Goal: Task Accomplishment & Management: Complete application form

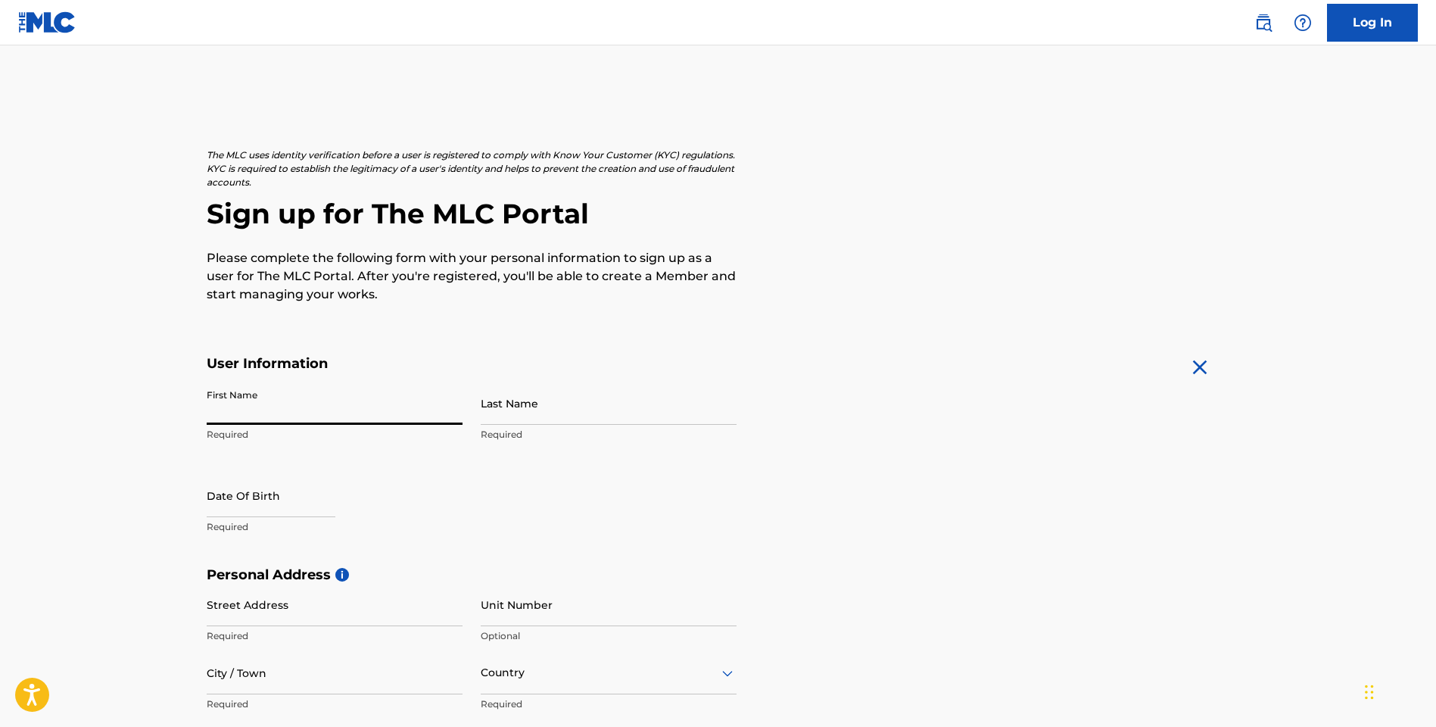
click at [458, 413] on input "First Name" at bounding box center [335, 403] width 256 height 43
type input "RJ"
type input "[PERSON_NAME]"
type input "[STREET_ADDRESS]"
type input "berkeley"
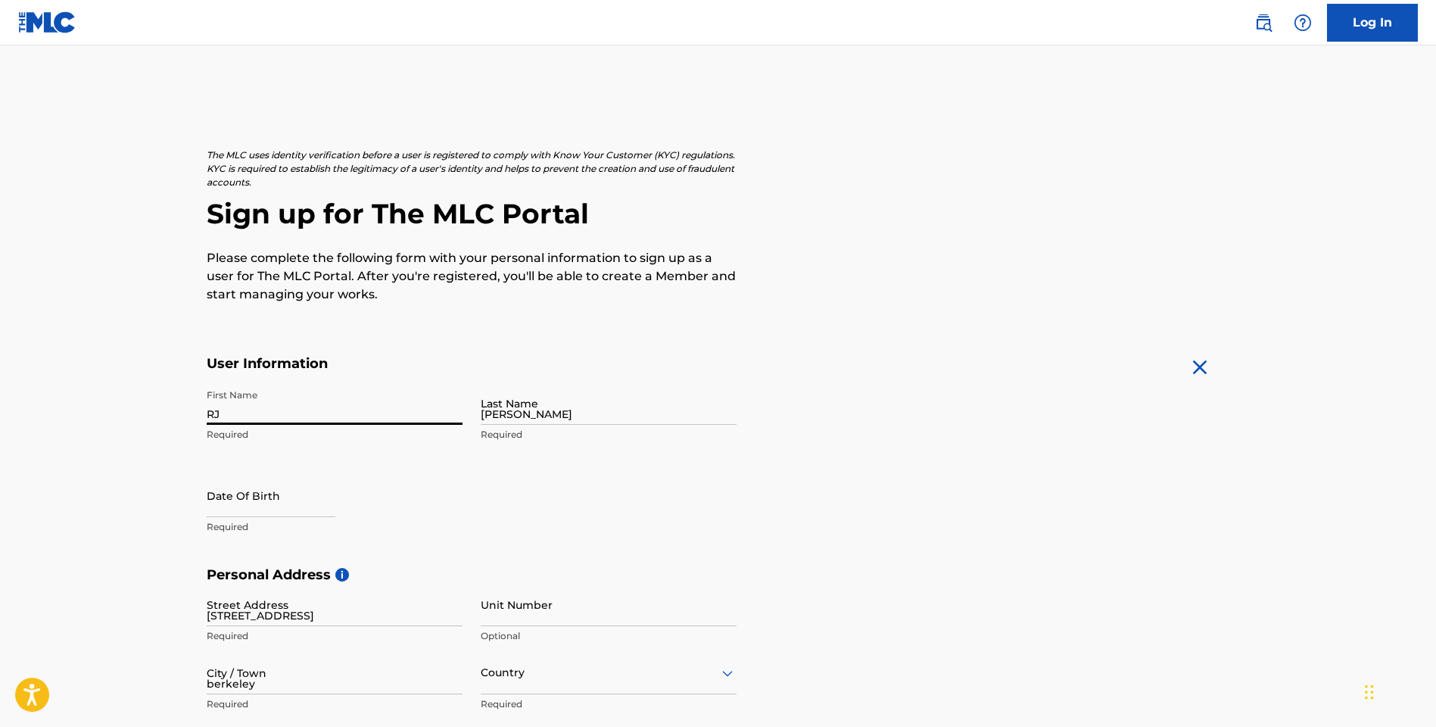
type input "[GEOGRAPHIC_DATA]"
type input "CA"
type input "94708"
type input "[GEOGRAPHIC_DATA]"
type input "5108459694"
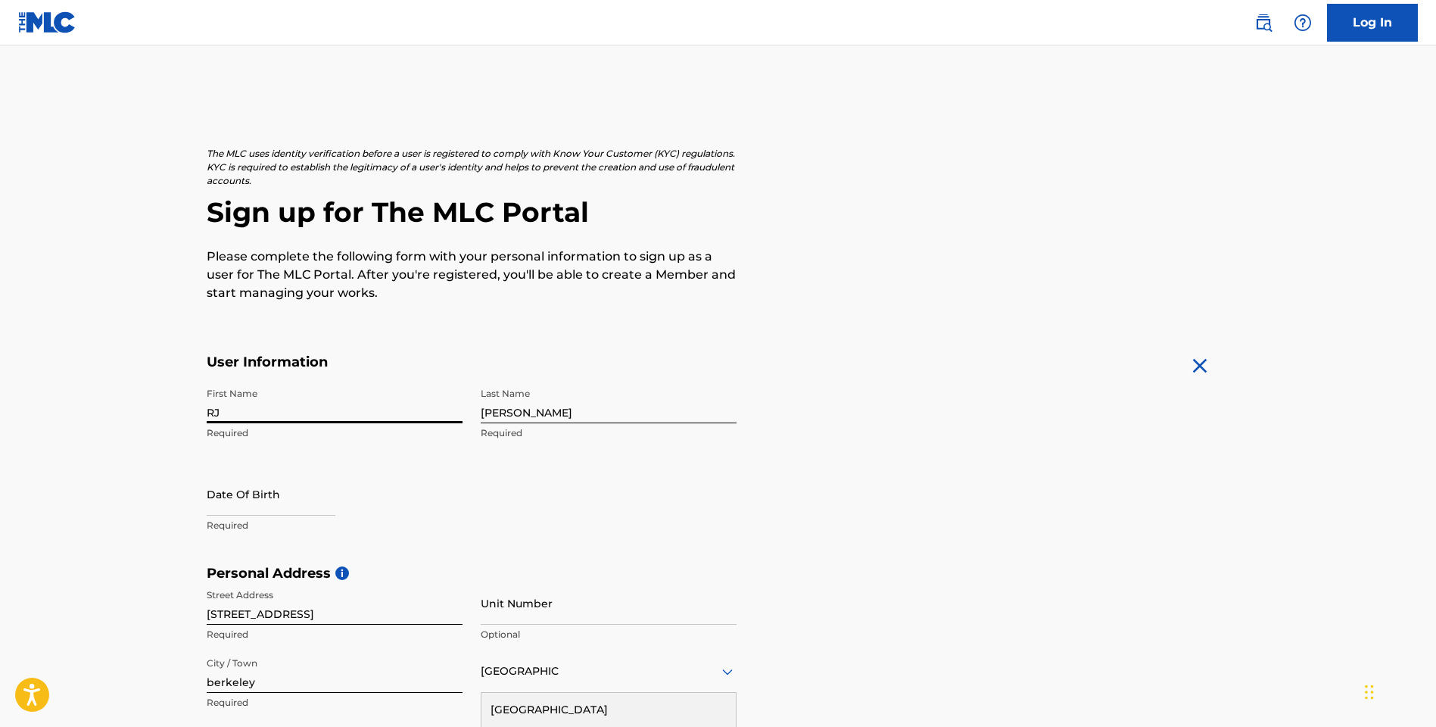
scroll to position [157, 0]
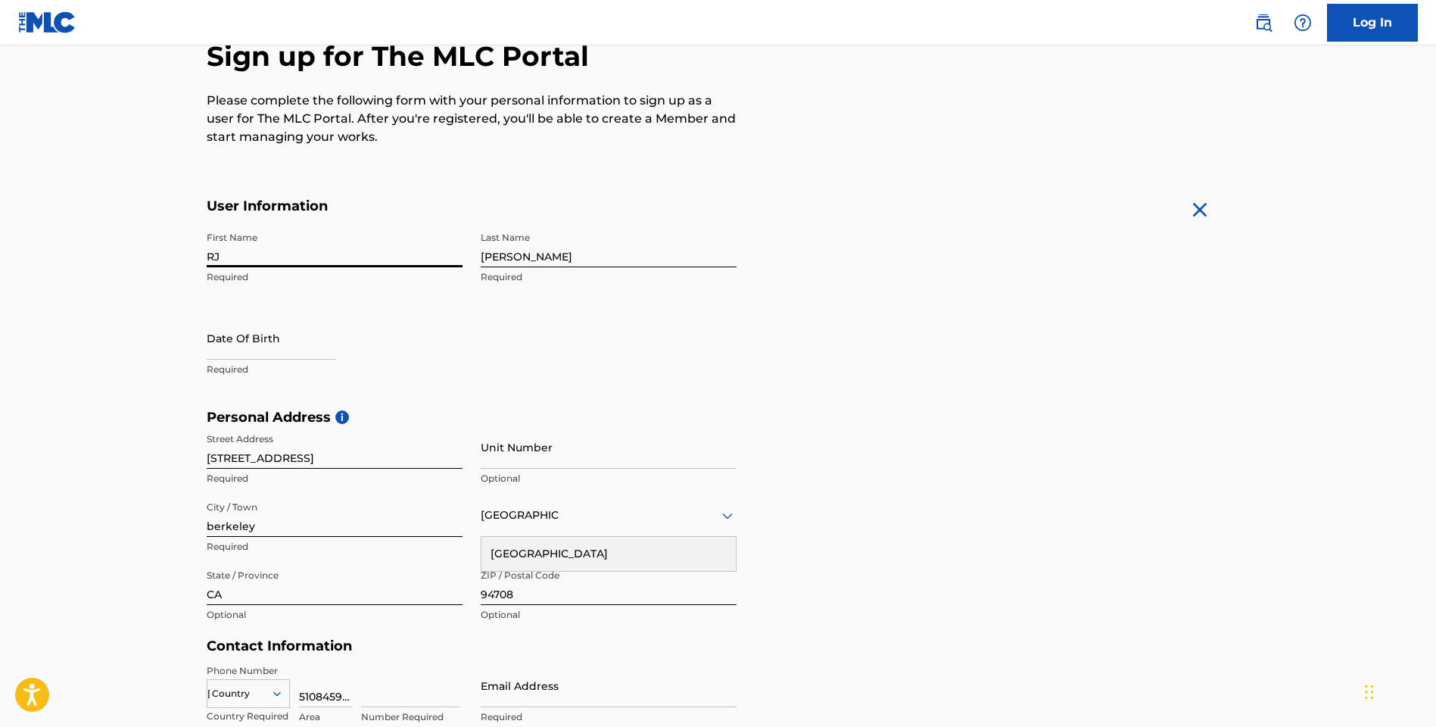
type input "[EMAIL_ADDRESS][DOMAIN_NAME]"
click at [226, 256] on input "RJ" at bounding box center [335, 245] width 256 height 43
type input "[PERSON_NAME]"
click at [447, 217] on div "User Information First Name [PERSON_NAME] Required Last Name [PERSON_NAME] Requ…" at bounding box center [472, 303] width 530 height 211
select select "7"
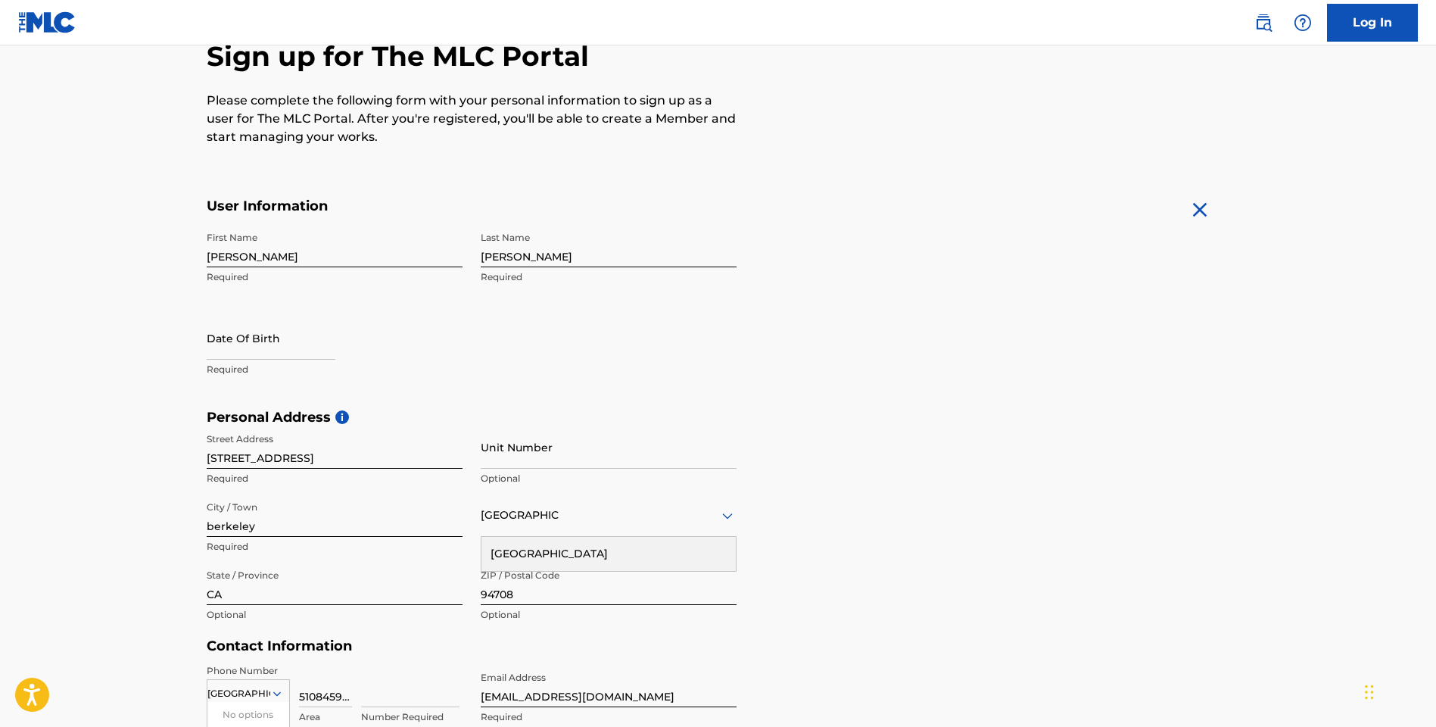
select select "2025"
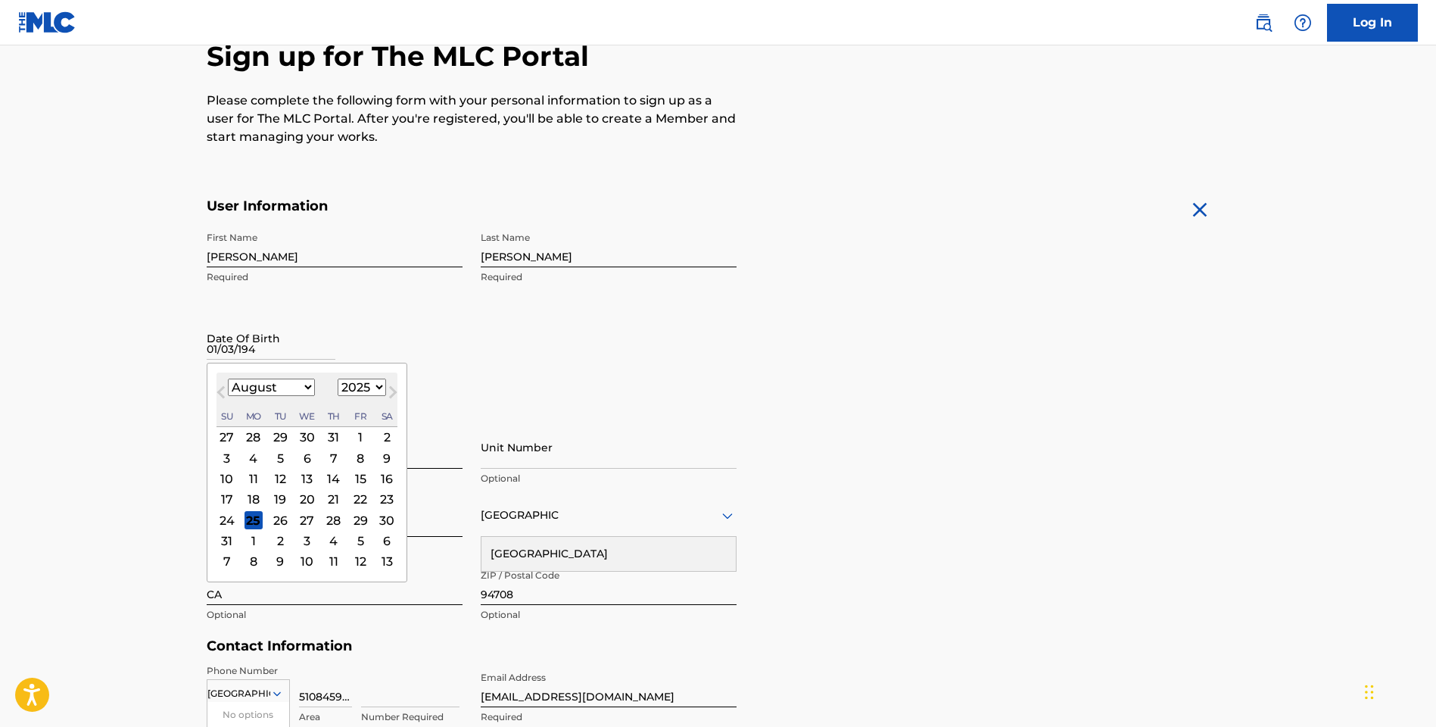
type input "[DATE]"
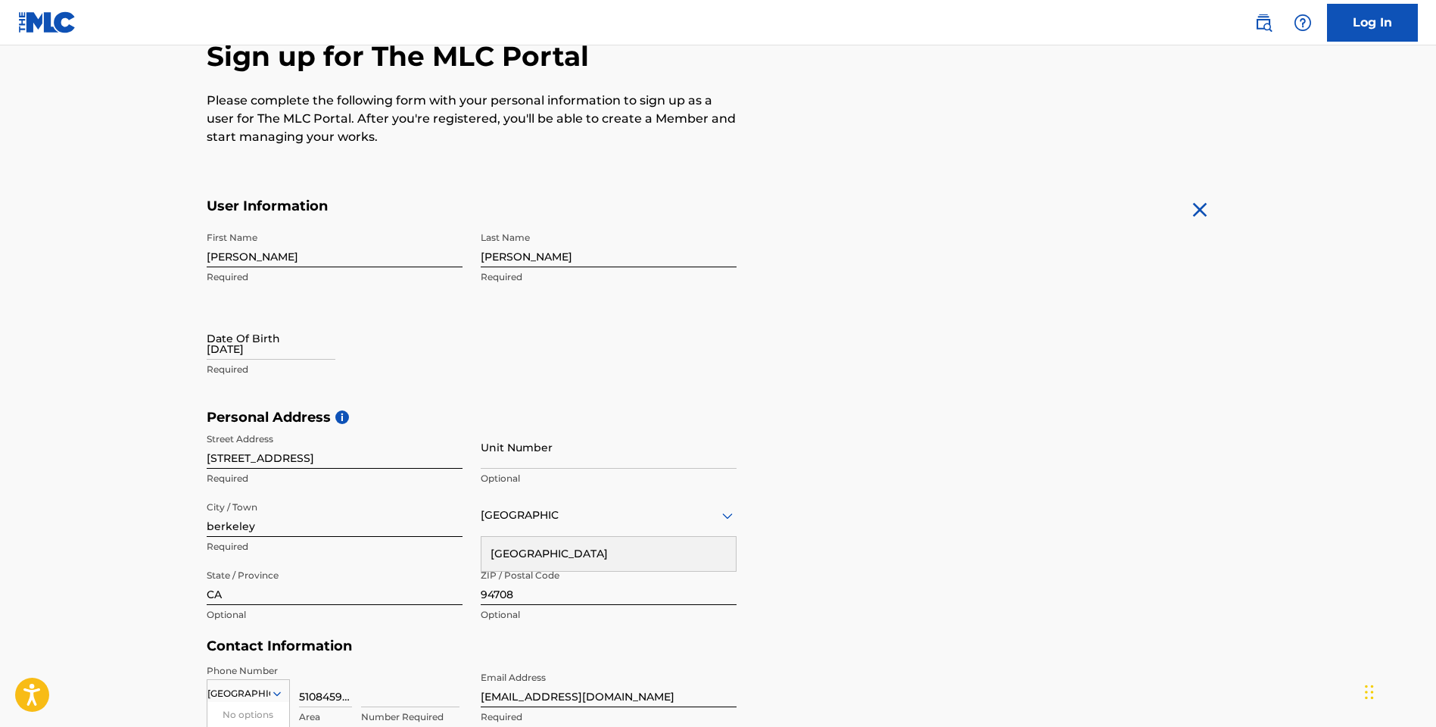
click at [450, 351] on div "Date Of Birth [DEMOGRAPHIC_DATA] Required" at bounding box center [335, 350] width 256 height 68
click at [267, 366] on p "Required" at bounding box center [335, 370] width 256 height 14
click at [237, 344] on input "[DATE]" at bounding box center [271, 337] width 129 height 43
select select "7"
select select "2025"
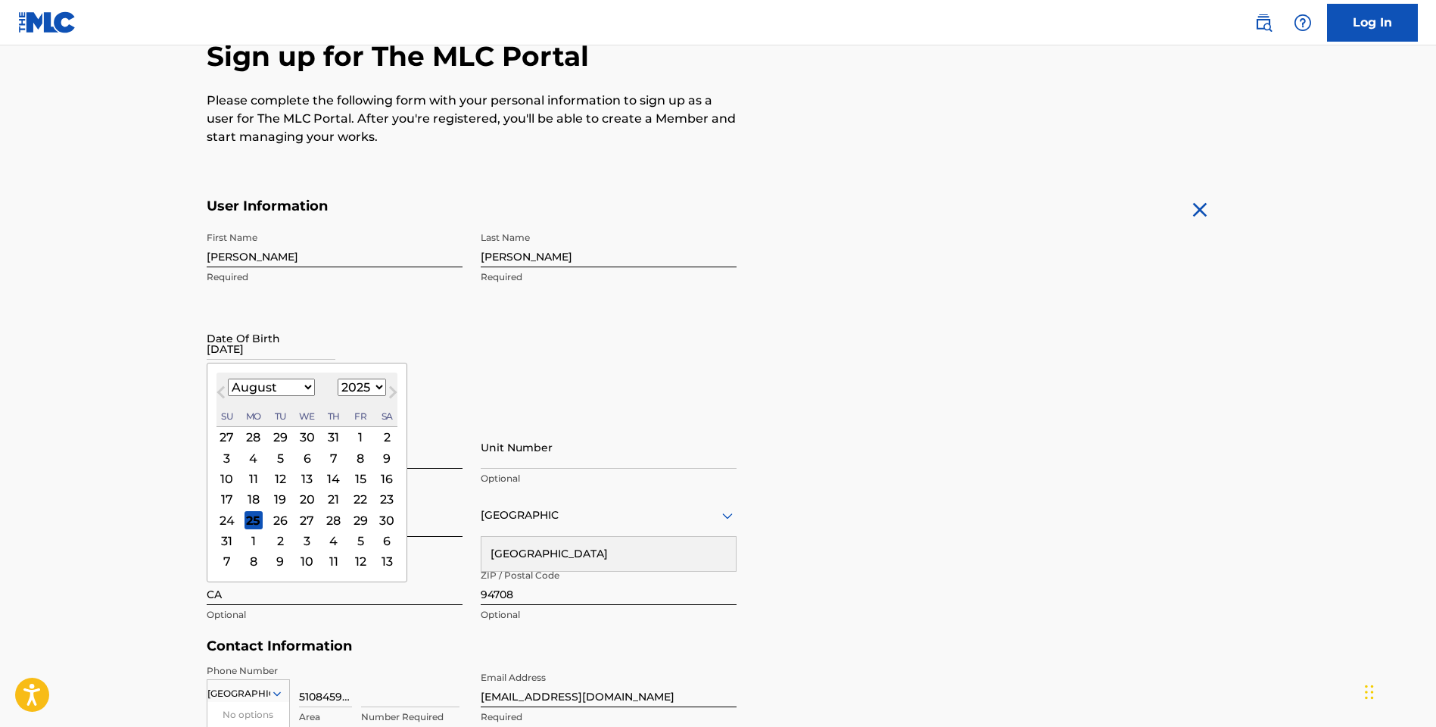
click at [335, 347] on input "[DATE]" at bounding box center [271, 337] width 129 height 43
click at [335, 346] on input "[DATE]" at bounding box center [271, 337] width 129 height 43
click at [335, 349] on input "[DATE]" at bounding box center [271, 337] width 129 height 43
select select "0"
click at [351, 435] on div "3" at bounding box center [360, 437] width 18 height 18
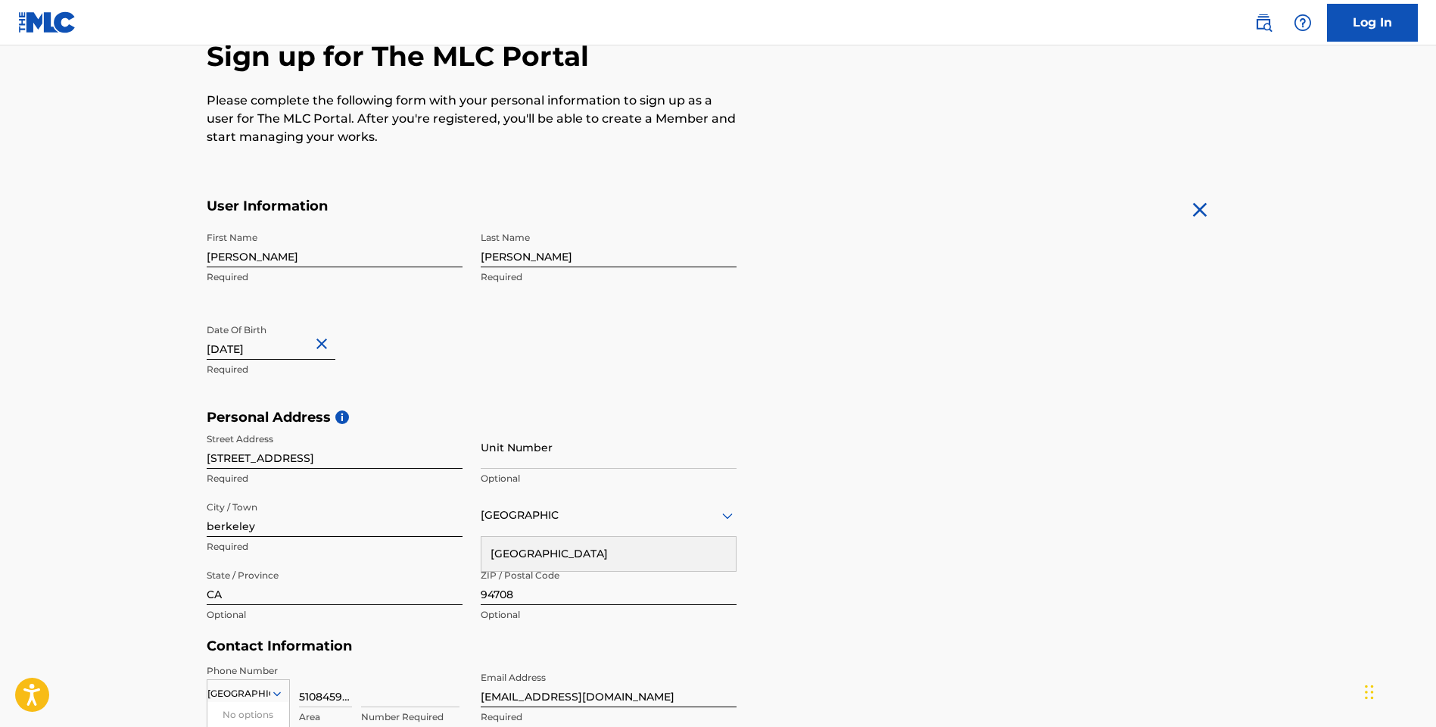
select select "2025"
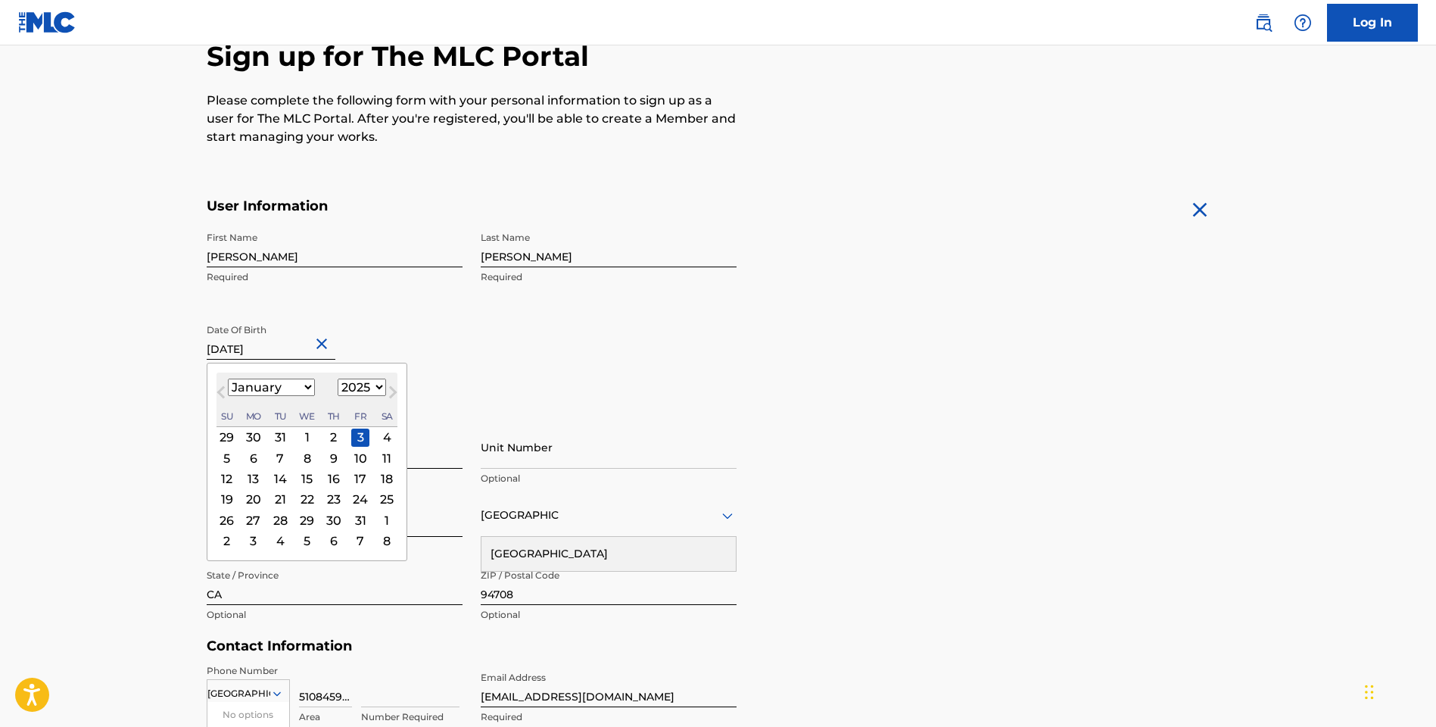
drag, startPoint x: 280, startPoint y: 344, endPoint x: 288, endPoint y: 342, distance: 8.6
click at [282, 341] on input "[DATE]" at bounding box center [271, 337] width 129 height 43
click at [381, 386] on button "Next Month" at bounding box center [393, 395] width 24 height 24
select select "1"
select select "1949"
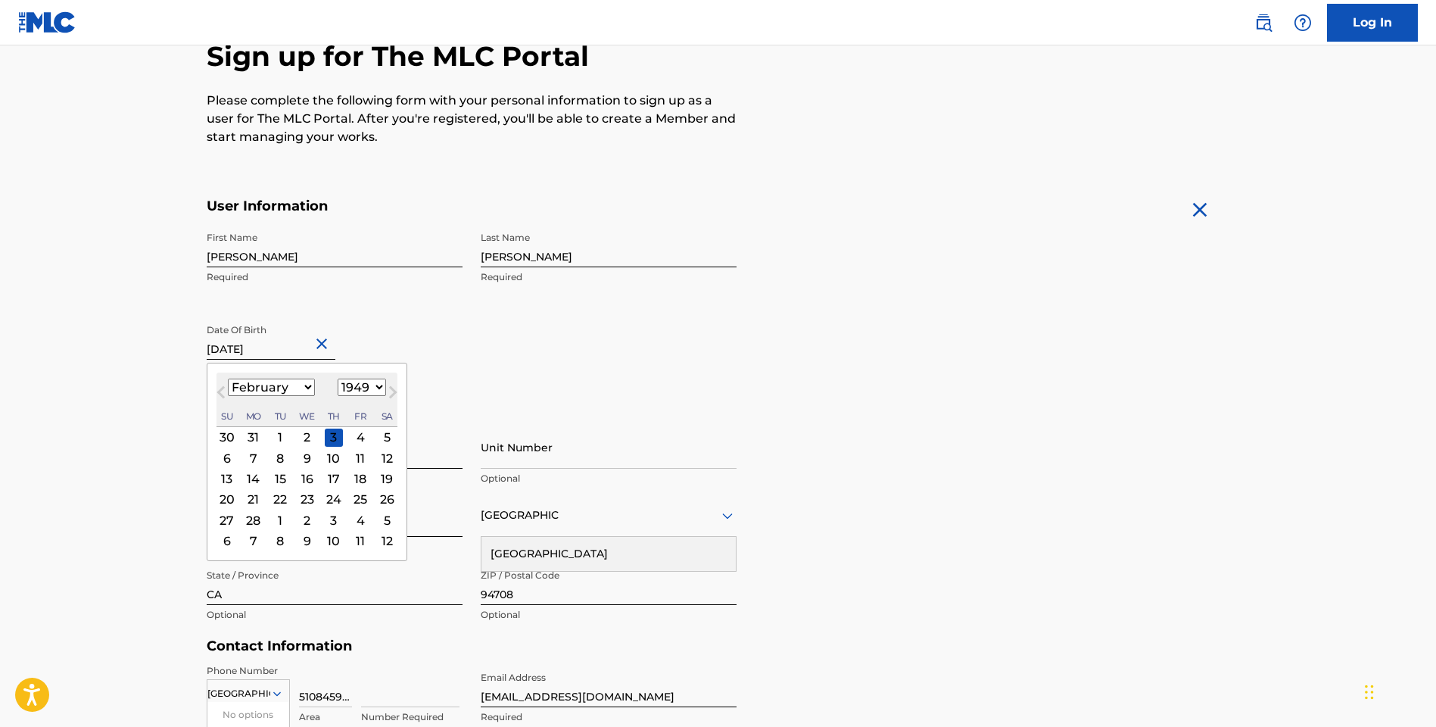
click at [316, 397] on div "[DATE] January February March April May June July August September October Nove…" at bounding box center [306, 399] width 181 height 55
click at [315, 341] on input "[DATE]" at bounding box center [271, 337] width 129 height 43
type input "[DATE]"
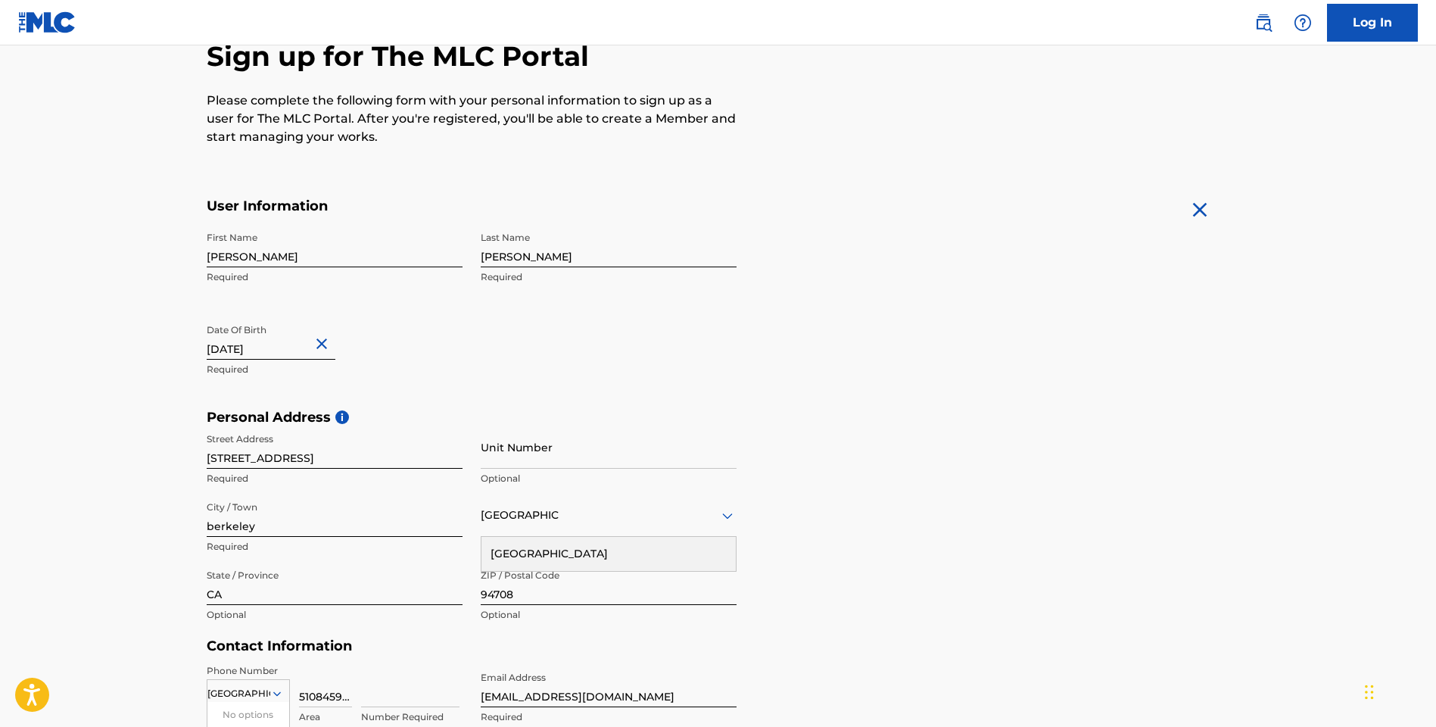
select select "1"
select select "1949"
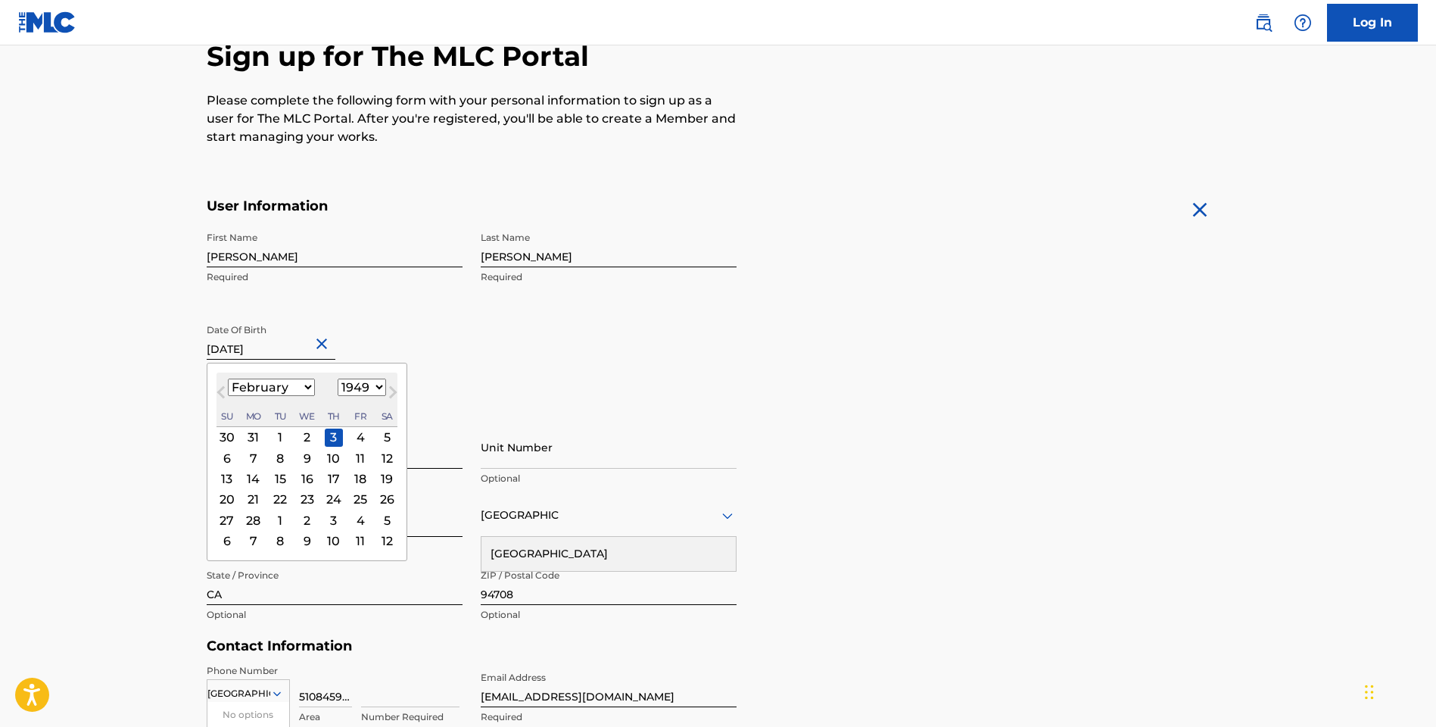
drag, startPoint x: 319, startPoint y: 348, endPoint x: 288, endPoint y: 354, distance: 31.5
click at [307, 354] on input "[DATE]" at bounding box center [271, 337] width 129 height 43
select select "0"
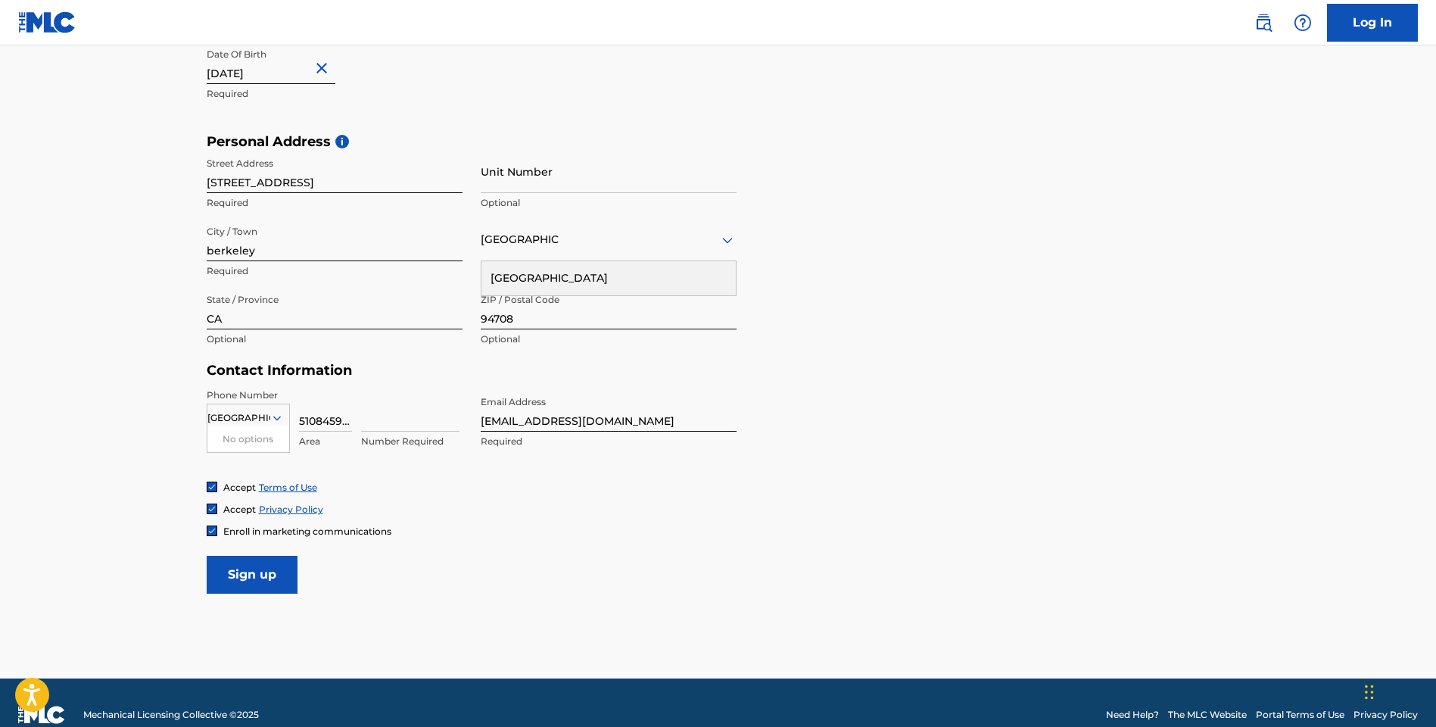
scroll to position [456, 0]
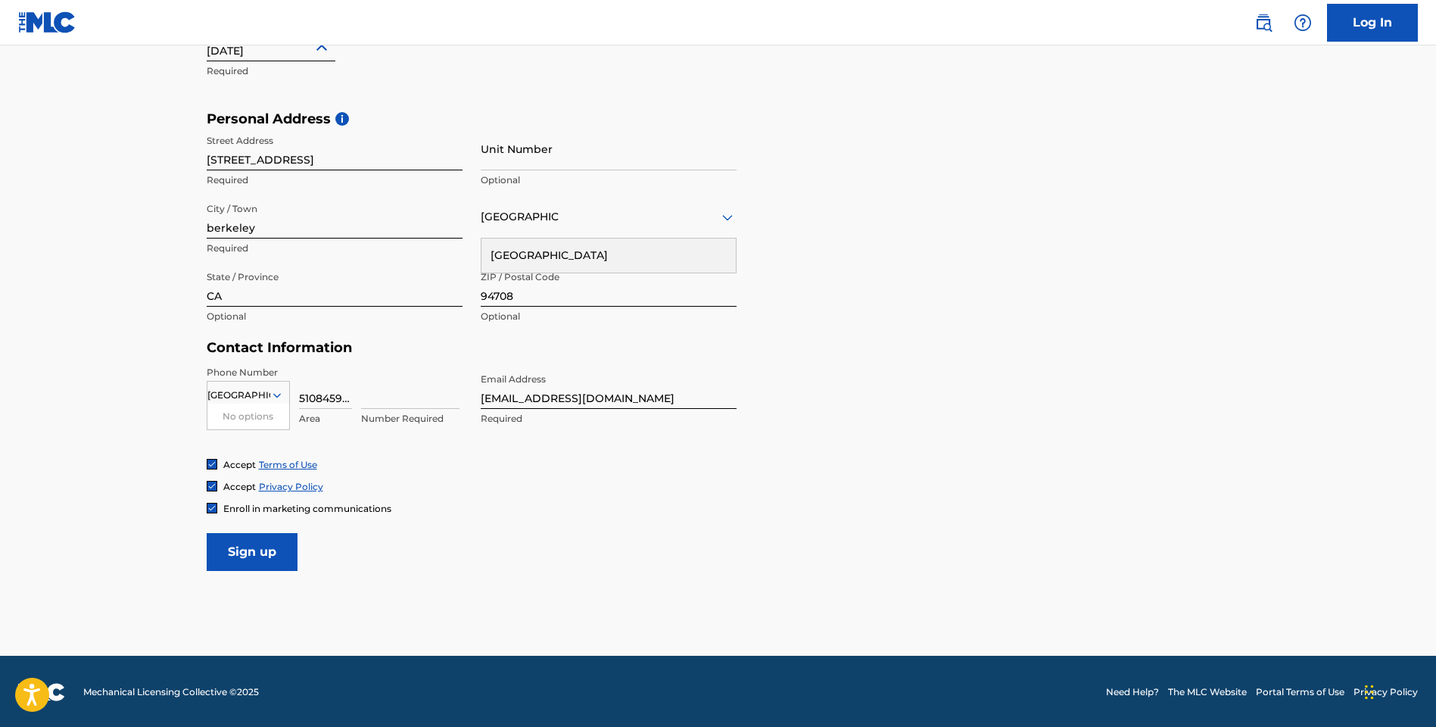
click at [332, 397] on input "5108459694" at bounding box center [325, 387] width 53 height 43
click at [345, 395] on input "5108459694" at bounding box center [325, 387] width 53 height 43
click at [346, 395] on input "5108459694" at bounding box center [325, 387] width 53 height 43
click at [416, 402] on input at bounding box center [410, 387] width 98 height 43
drag, startPoint x: 347, startPoint y: 396, endPoint x: 304, endPoint y: 385, distance: 45.3
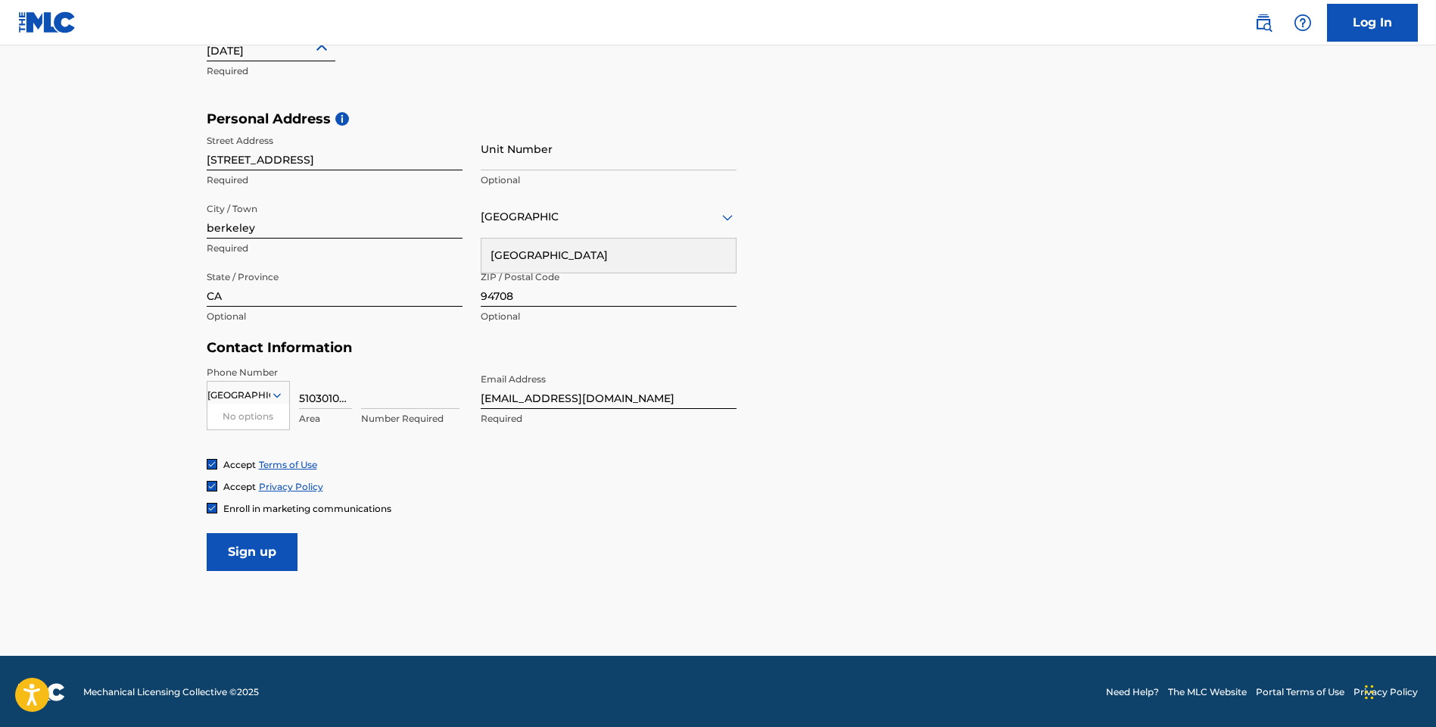
click at [258, 392] on div "United States No options Country Required 5103010781 Area Number Required" at bounding box center [335, 400] width 256 height 68
drag, startPoint x: 352, startPoint y: 398, endPoint x: 293, endPoint y: 391, distance: 59.5
click at [303, 397] on div "United States No options Country Required 5103010781 Area Number Required" at bounding box center [335, 400] width 256 height 68
click at [316, 395] on input "5103010781" at bounding box center [325, 387] width 53 height 43
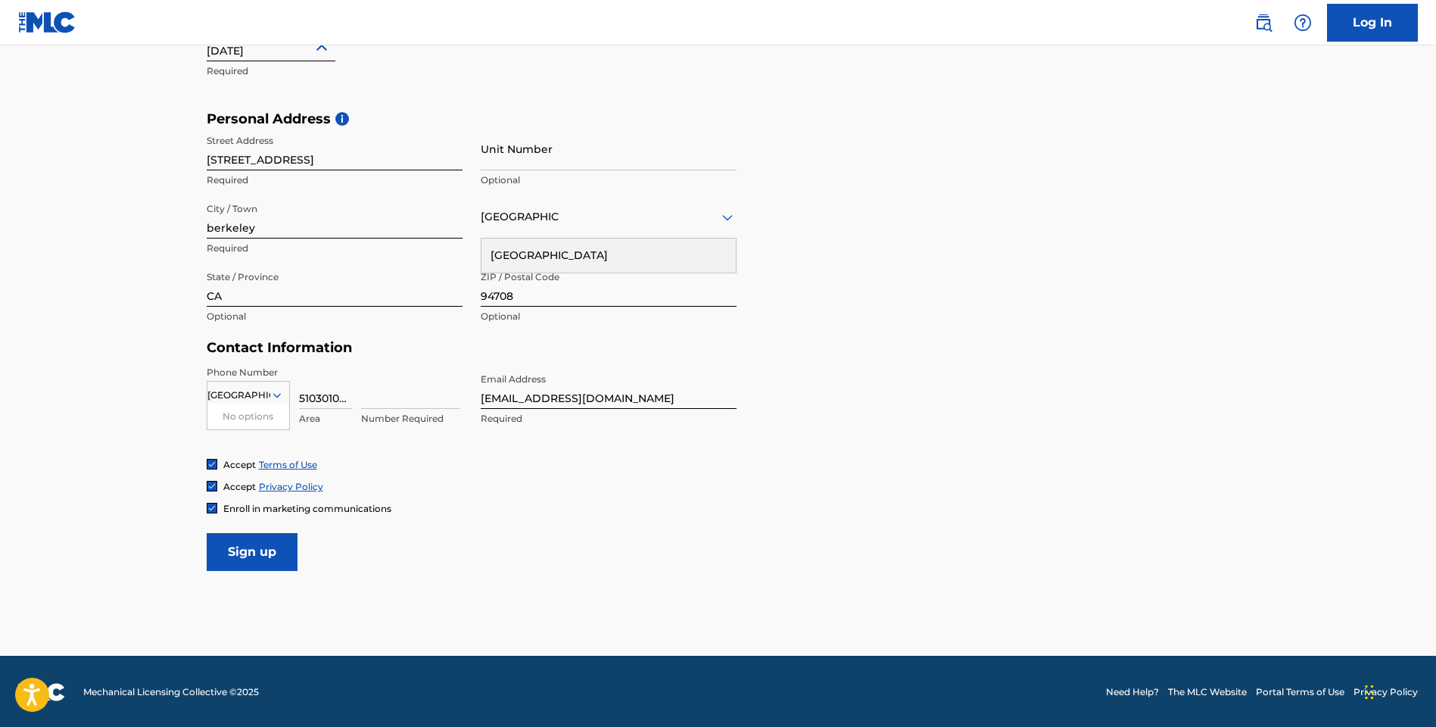
click at [316, 394] on input "5103010781" at bounding box center [325, 387] width 53 height 43
type input "510"
click at [391, 376] on input at bounding box center [410, 387] width 98 height 43
type input "3010781"
click at [487, 458] on div "Accept Terms of Use" at bounding box center [718, 464] width 1023 height 13
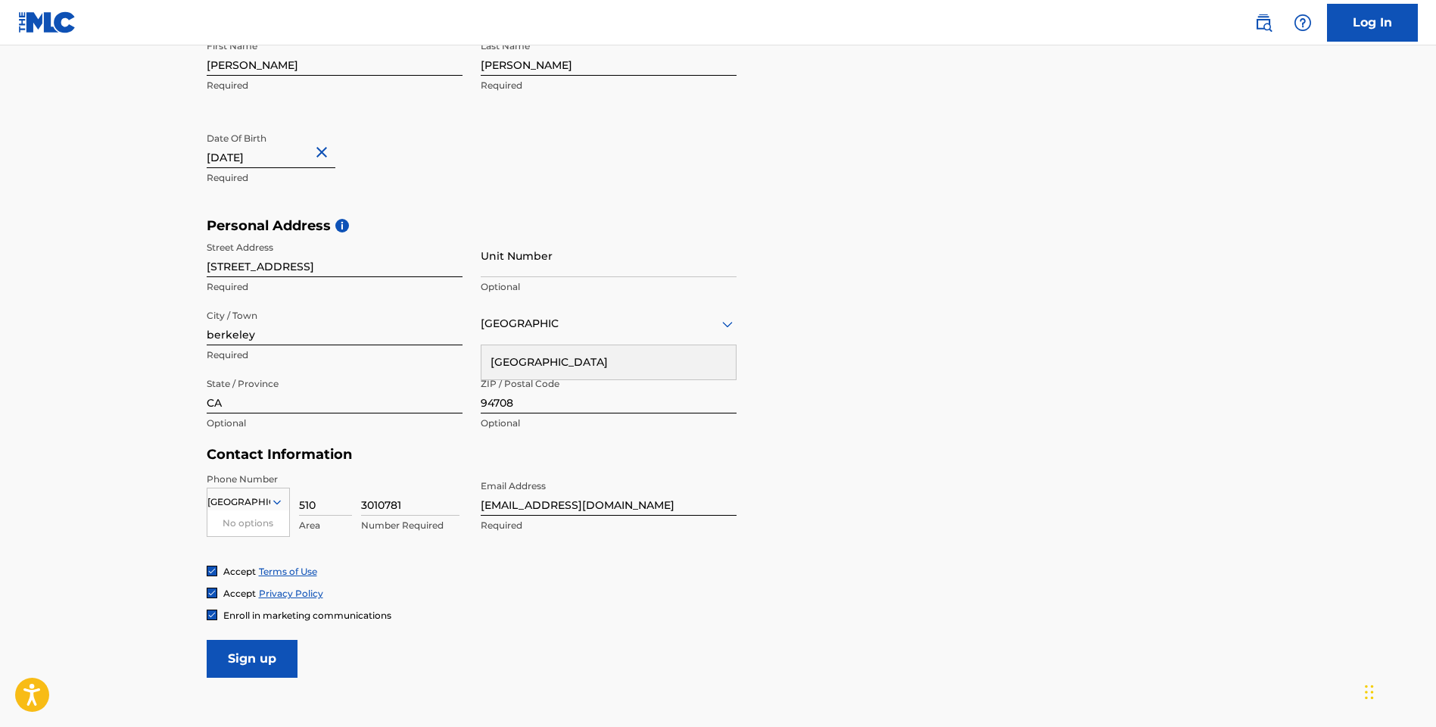
scroll to position [391, 0]
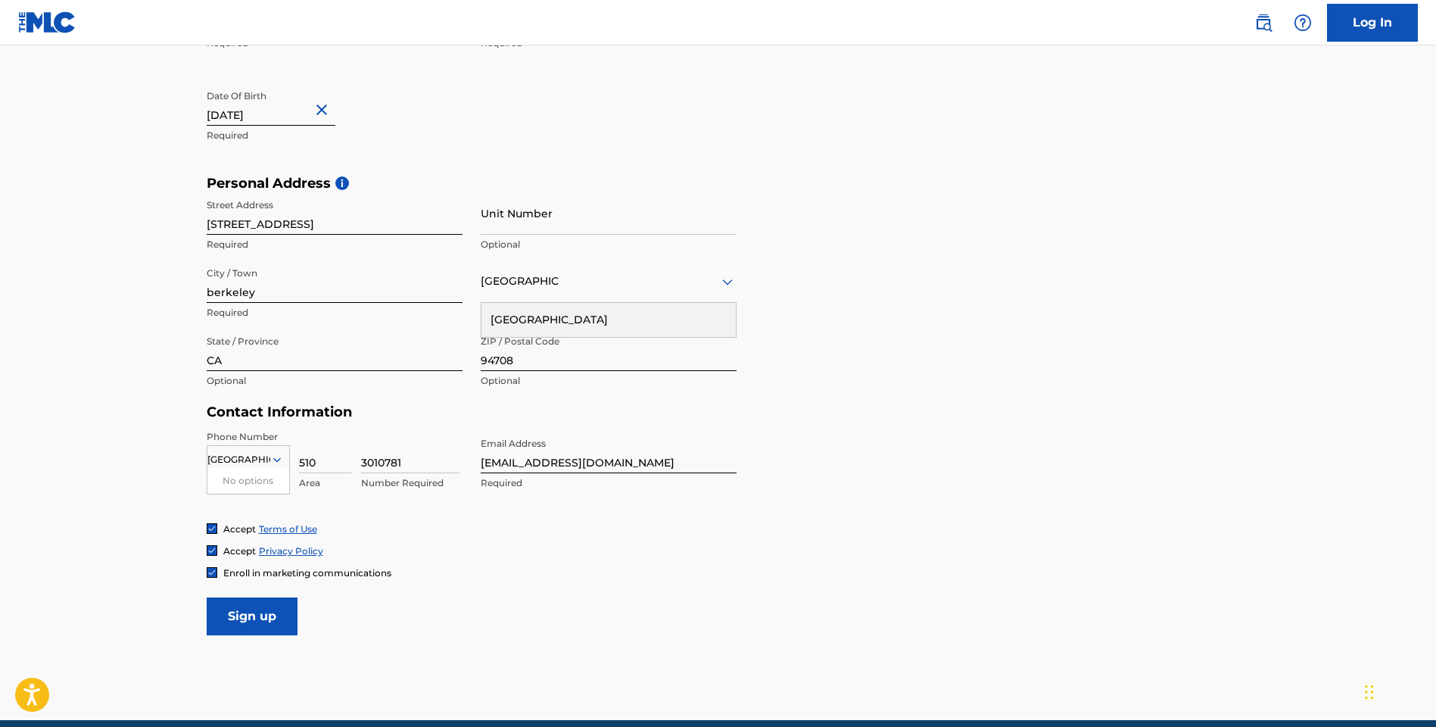
click at [257, 611] on input "Sign up" at bounding box center [252, 616] width 91 height 38
click at [257, 613] on input "Sign up" at bounding box center [252, 616] width 91 height 38
click at [527, 281] on div "[GEOGRAPHIC_DATA]" at bounding box center [609, 281] width 256 height 19
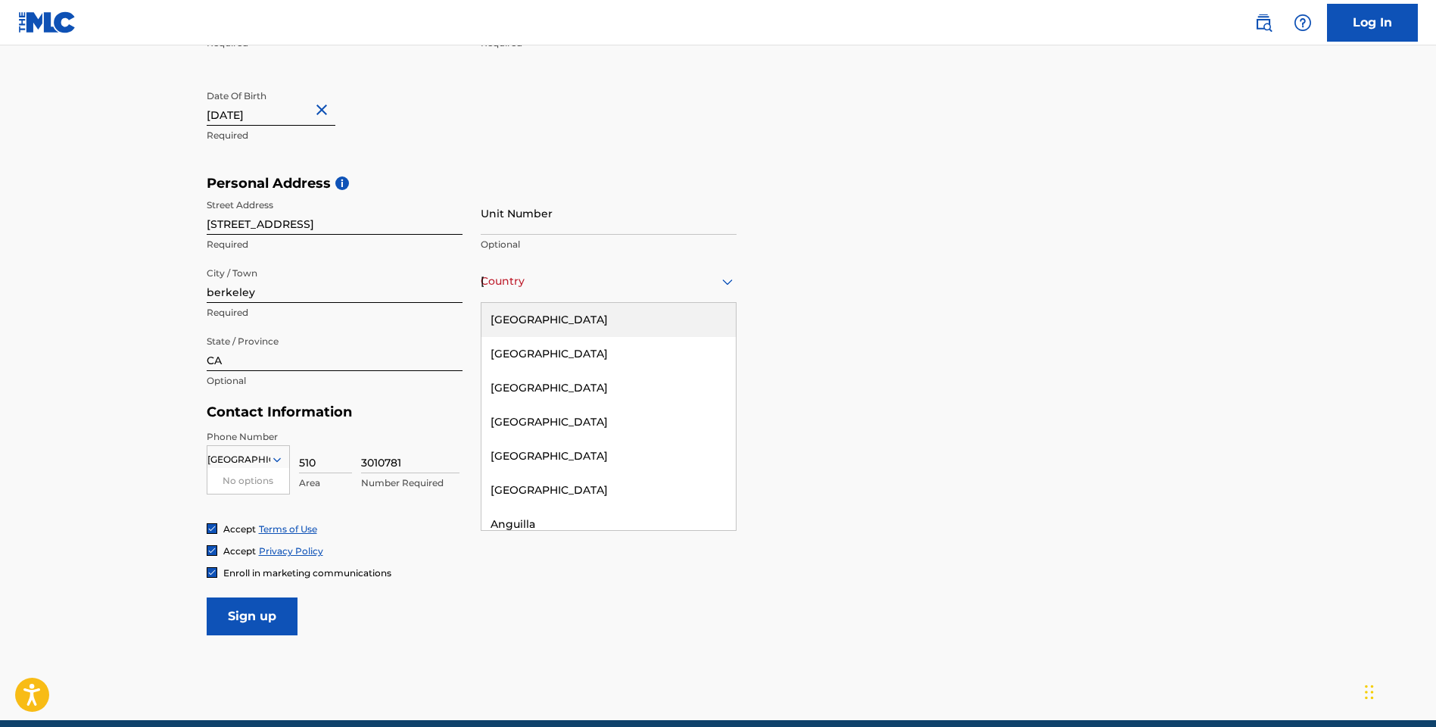
click at [528, 320] on div "[GEOGRAPHIC_DATA]" at bounding box center [608, 320] width 254 height 34
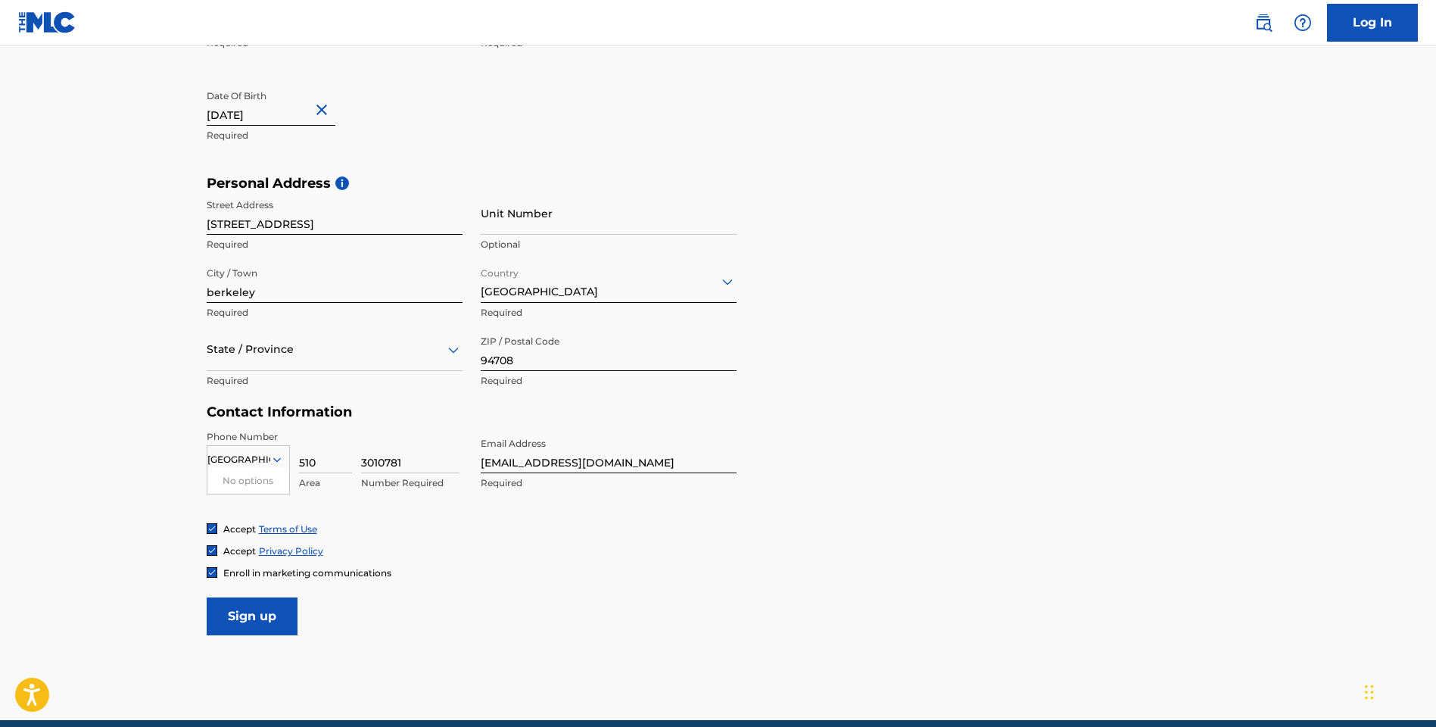
click at [259, 609] on input "Sign up" at bounding box center [252, 616] width 91 height 38
click at [262, 344] on div at bounding box center [335, 349] width 256 height 19
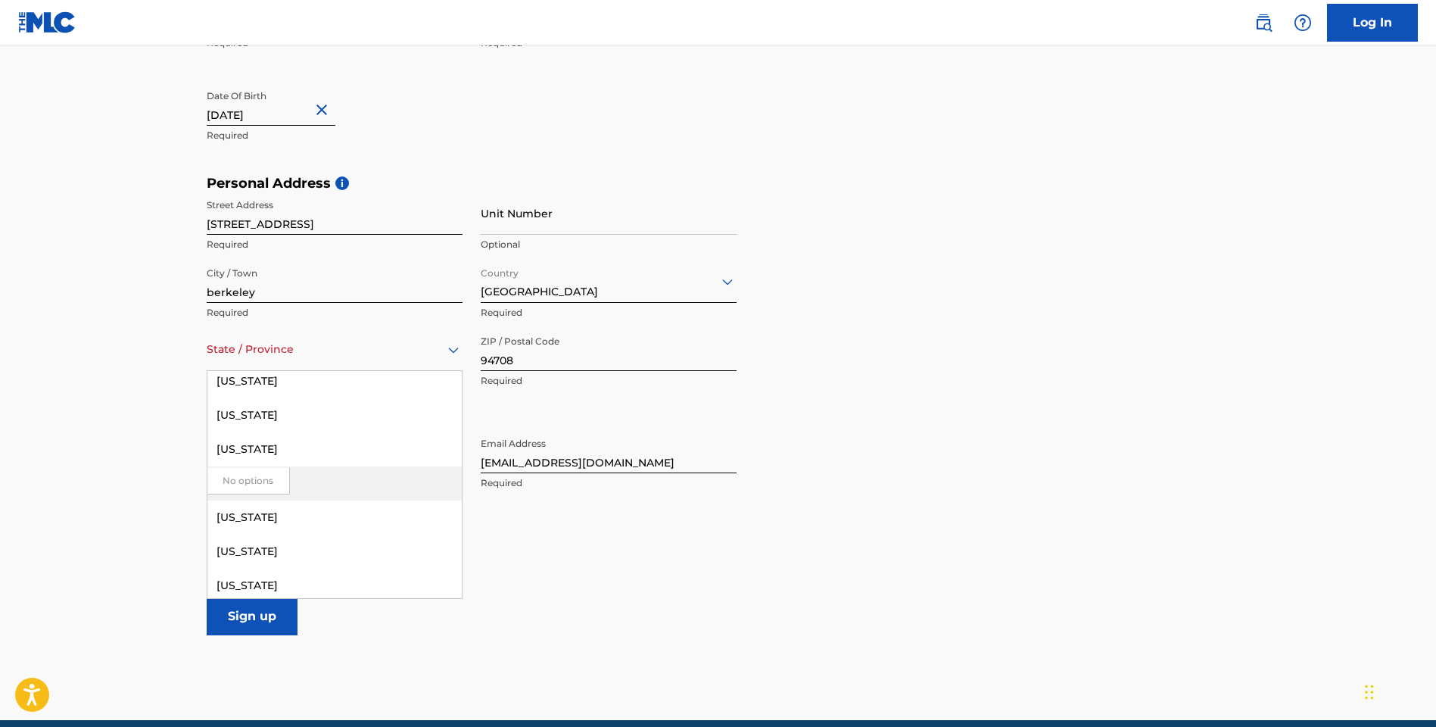
scroll to position [0, 0]
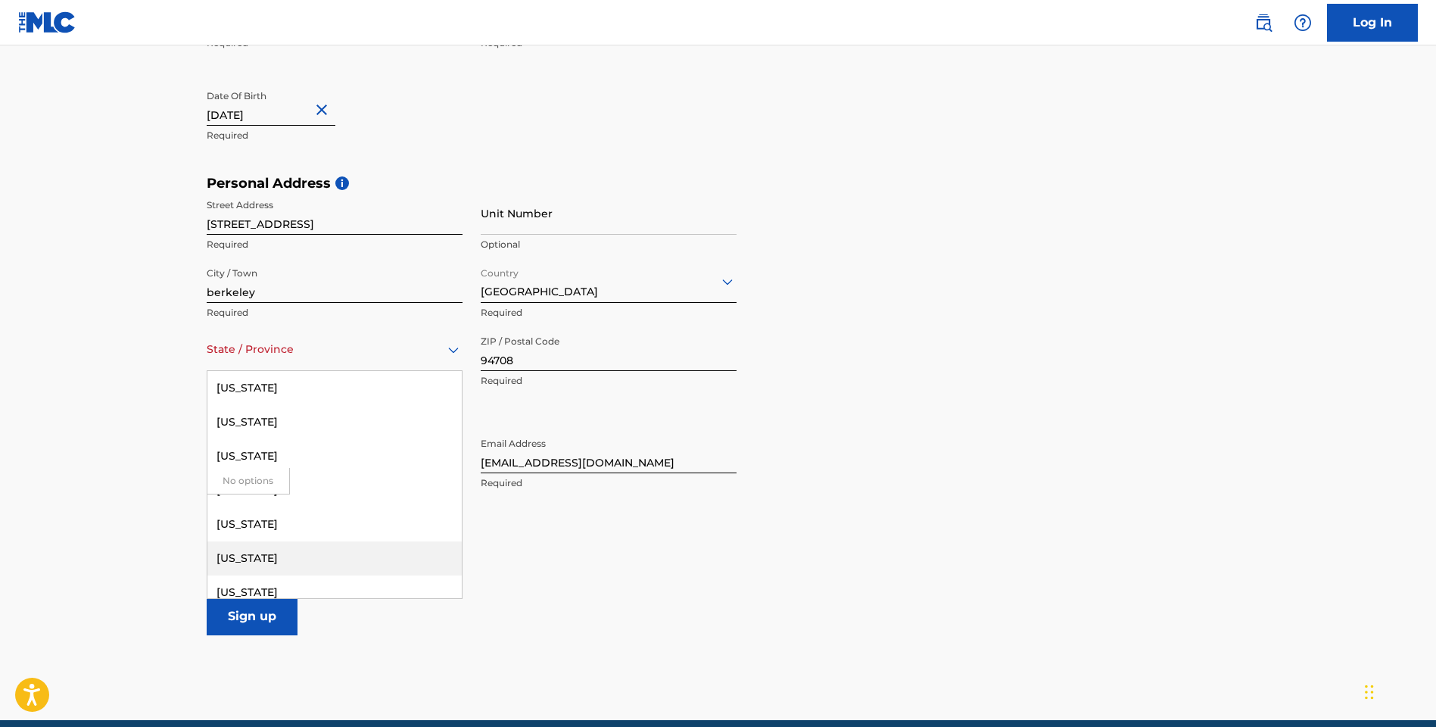
click at [249, 555] on div "[US_STATE]" at bounding box center [334, 558] width 254 height 34
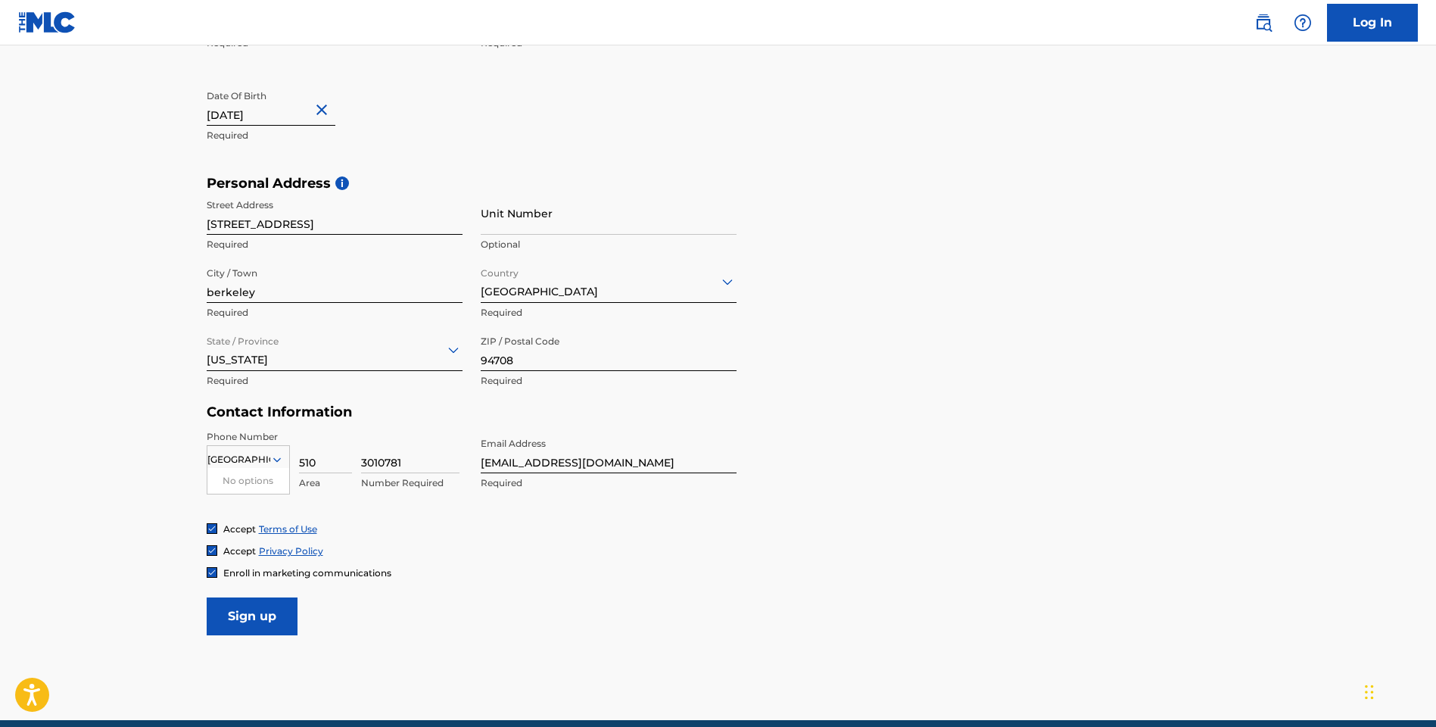
click at [268, 610] on input "Sign up" at bounding box center [252, 616] width 91 height 38
click at [258, 612] on input "Sign up" at bounding box center [252, 616] width 91 height 38
click at [278, 459] on icon at bounding box center [277, 459] width 8 height 5
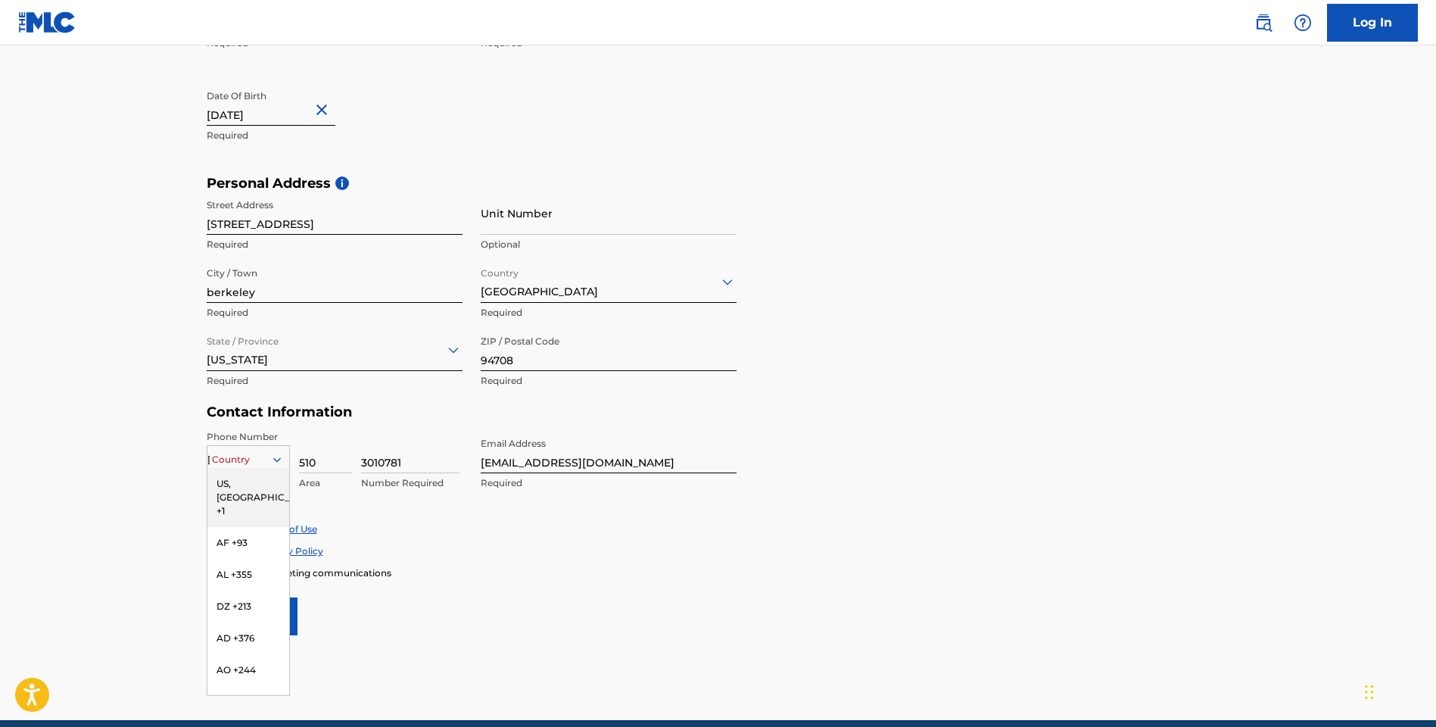
click at [246, 487] on div "US, [GEOGRAPHIC_DATA] +1" at bounding box center [248, 497] width 82 height 59
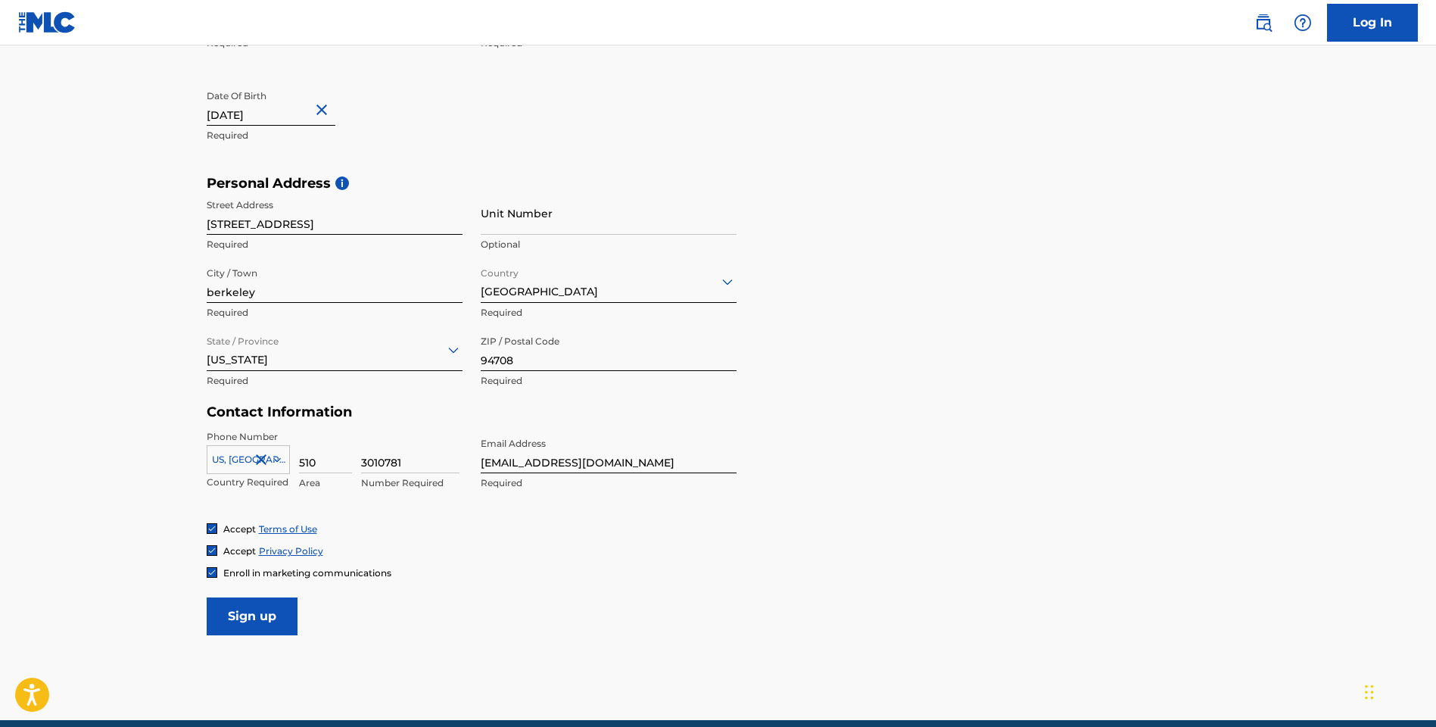
click at [262, 610] on input "Sign up" at bounding box center [252, 616] width 91 height 38
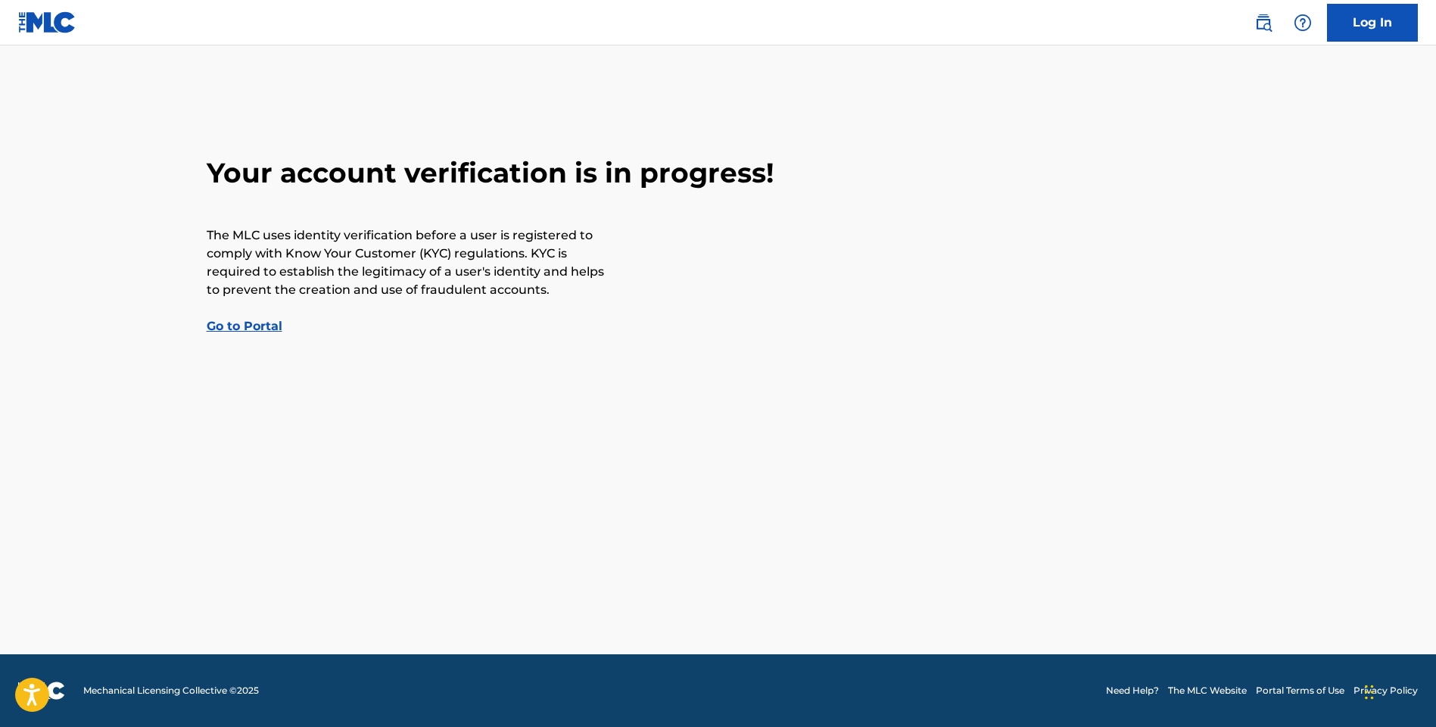
click at [253, 322] on link "Go to Portal" at bounding box center [245, 326] width 76 height 14
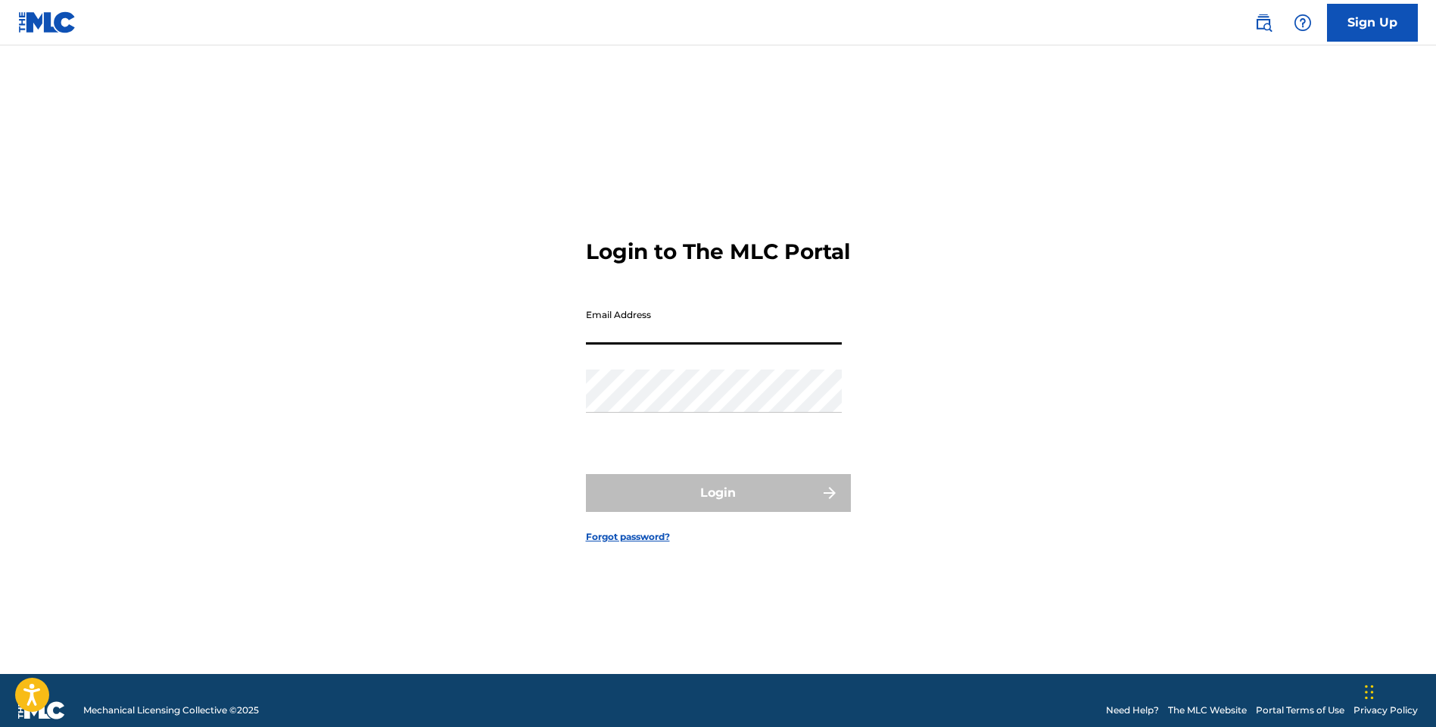
type input "[EMAIL_ADDRESS][DOMAIN_NAME]"
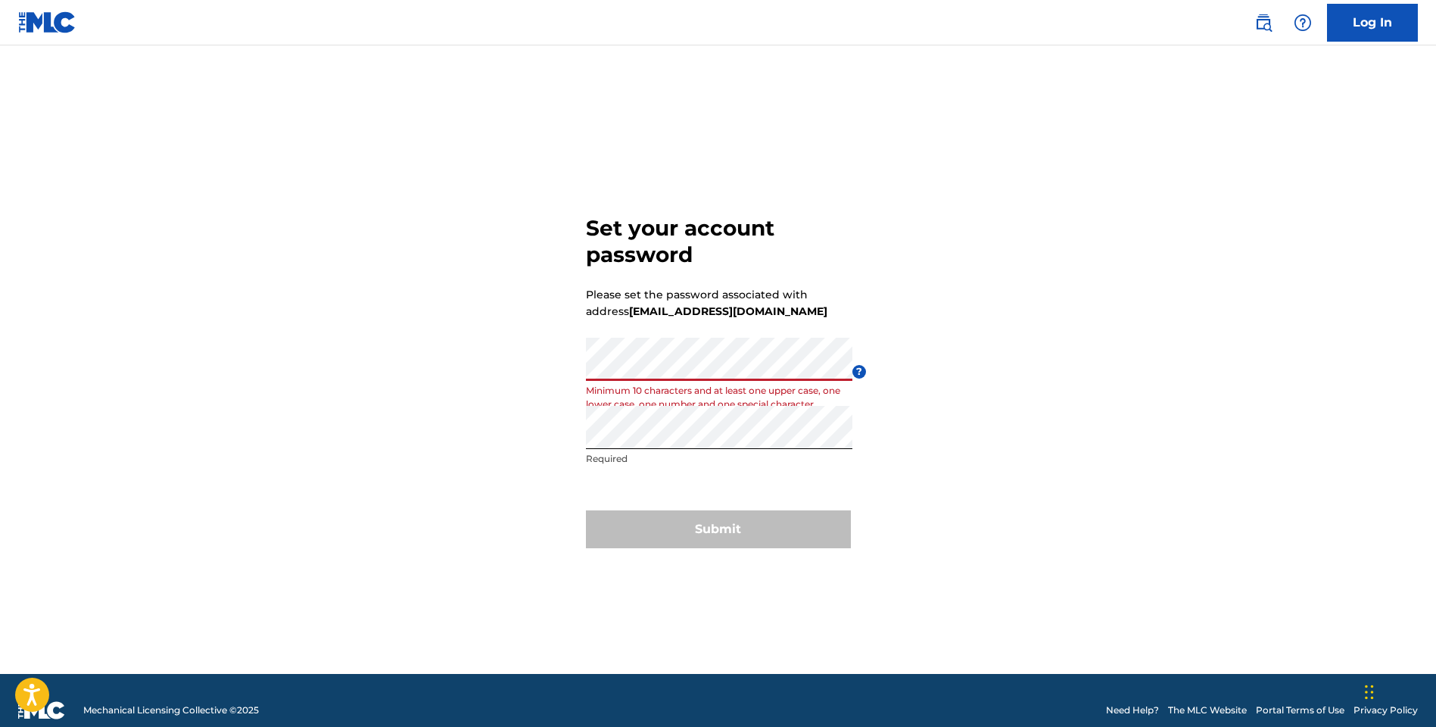
click at [544, 368] on div "Set your account password Please set the password associated with address rjros…" at bounding box center [718, 378] width 1060 height 590
click at [544, 363] on div "Set your account password Please set the password associated with address rjros…" at bounding box center [718, 378] width 1060 height 590
click at [537, 429] on div "Set your account password Please set the password associated with address rjros…" at bounding box center [718, 378] width 1060 height 590
click at [689, 531] on div "Submit" at bounding box center [718, 529] width 265 height 38
click at [536, 368] on div "Set your account password Please set the password associated with address rjros…" at bounding box center [718, 378] width 1060 height 590
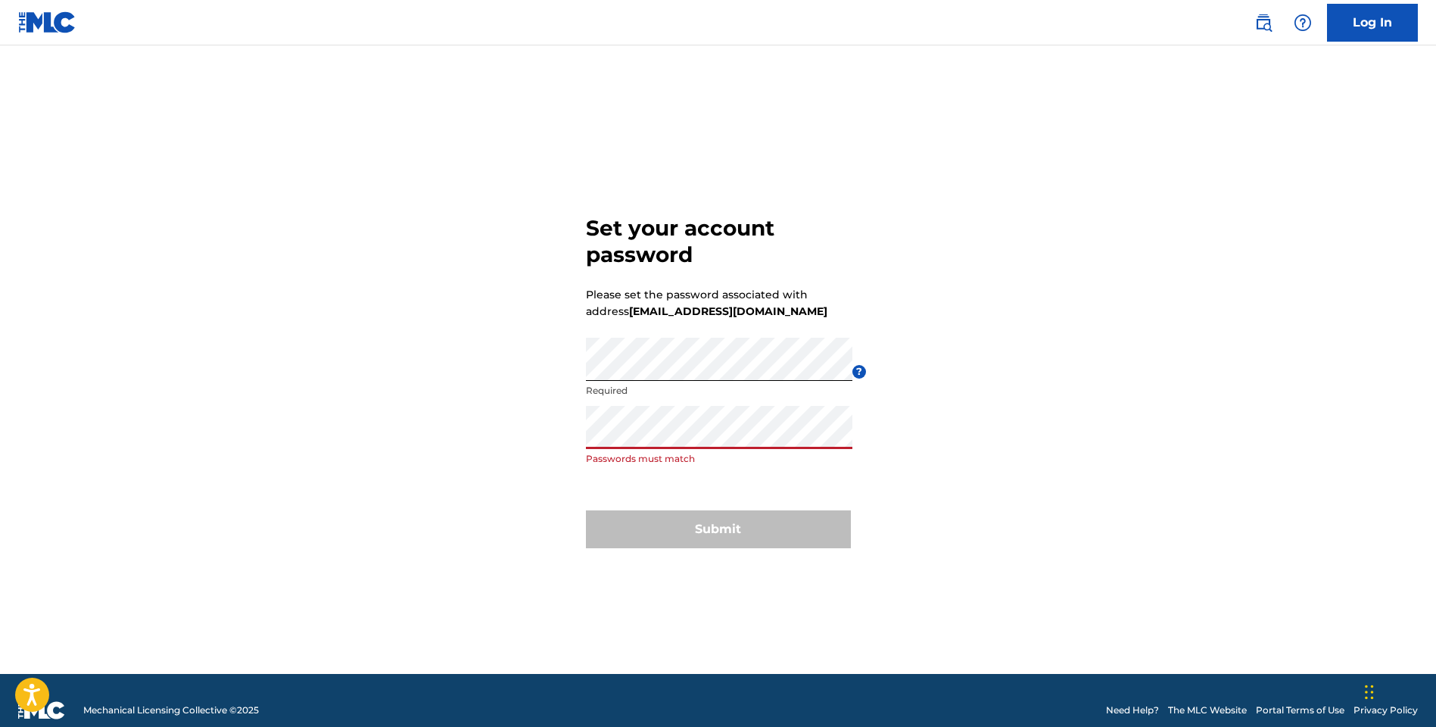
click at [523, 440] on div "Set your account password Please set the password associated with address rjros…" at bounding box center [718, 378] width 1060 height 590
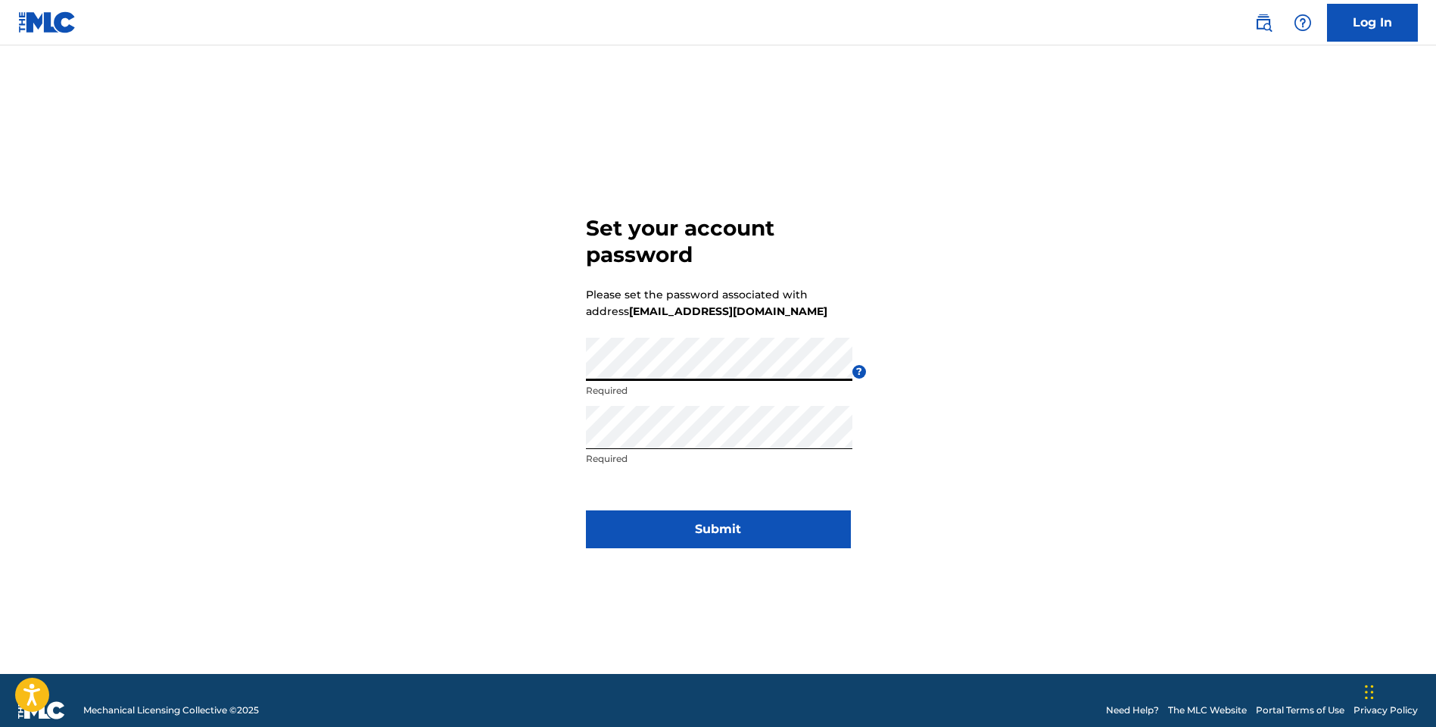
click at [519, 374] on div "Set your account password Please set the password associated with address rjros…" at bounding box center [718, 378] width 1060 height 590
click at [1075, 564] on div "Set your account password Please set the password associated with address rjros…" at bounding box center [718, 378] width 1060 height 590
click at [727, 527] on button "Submit" at bounding box center [718, 529] width 265 height 38
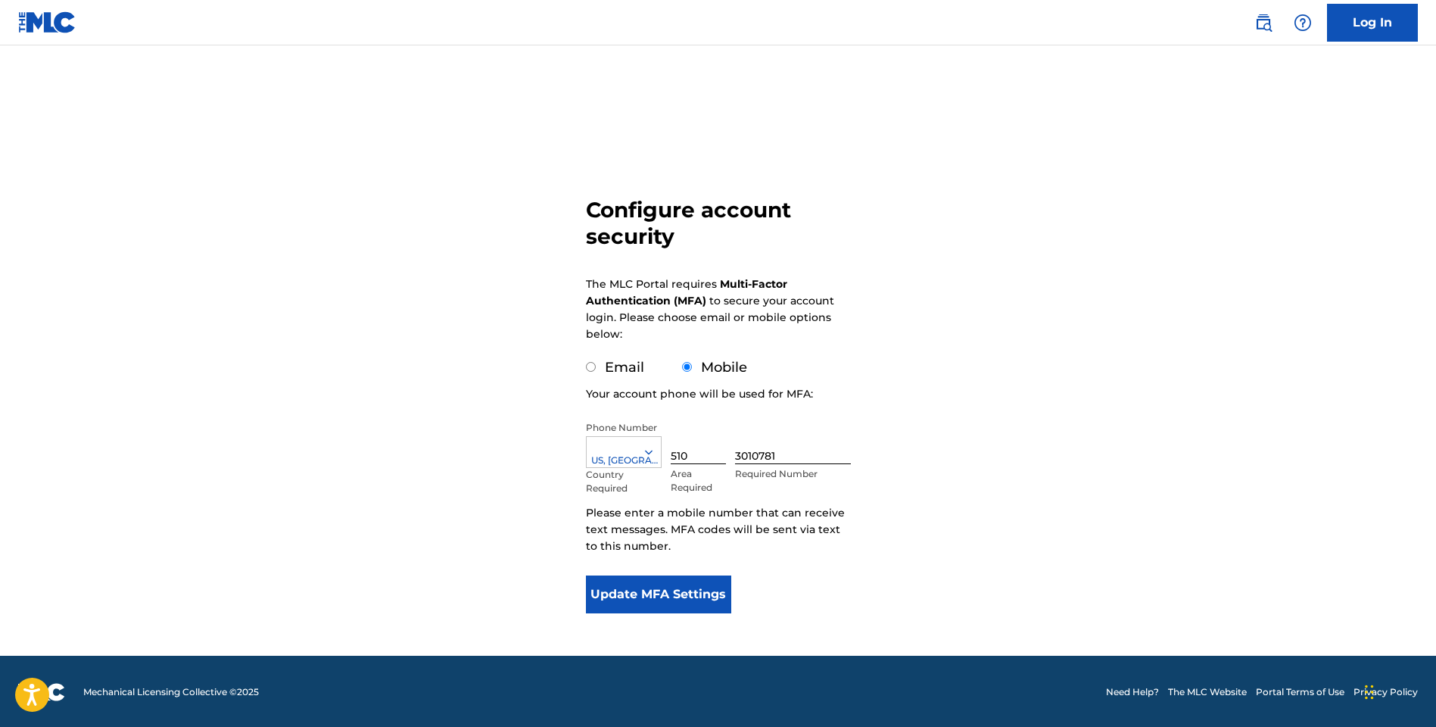
click at [677, 593] on button "Update MFA Settings" at bounding box center [659, 594] width 146 height 38
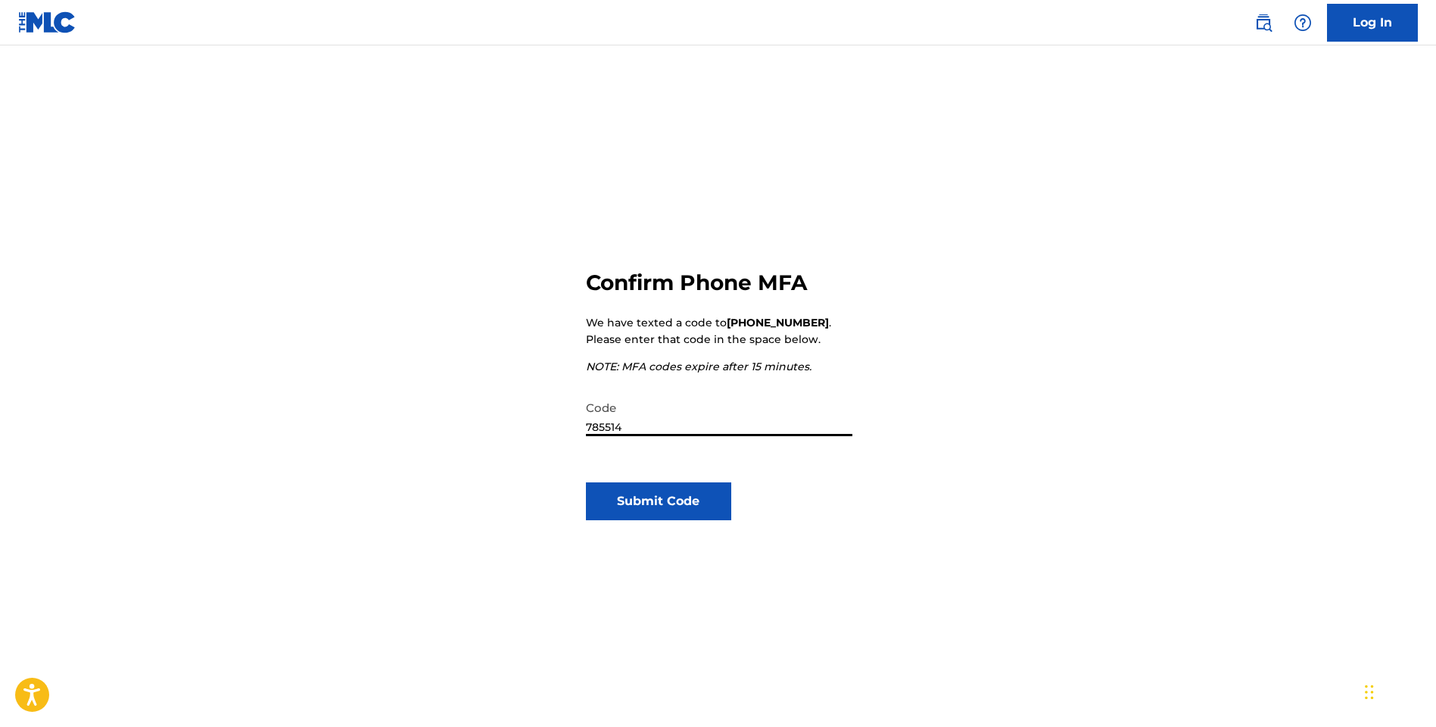
type input "785514"
click at [653, 500] on button "Submit Code" at bounding box center [659, 501] width 146 height 38
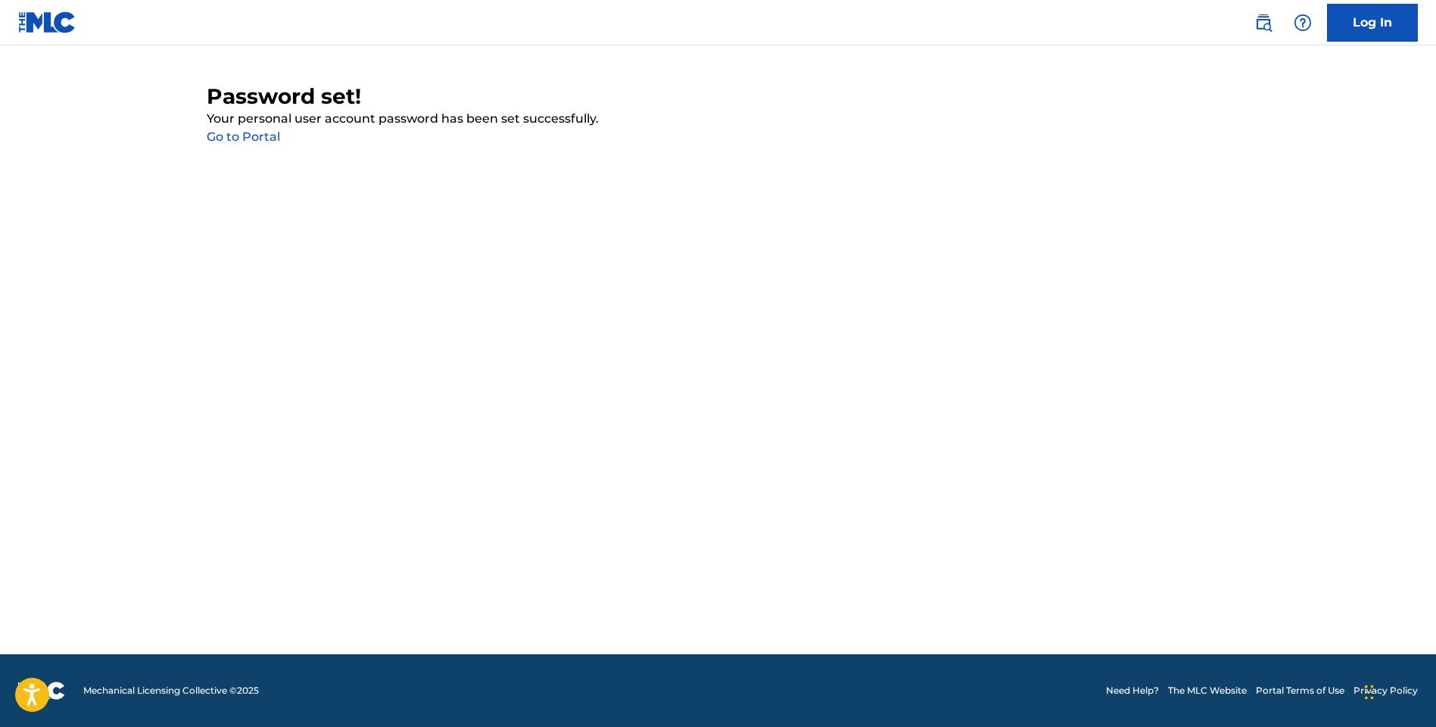
click at [246, 135] on link "Go to Portal" at bounding box center [243, 136] width 73 height 14
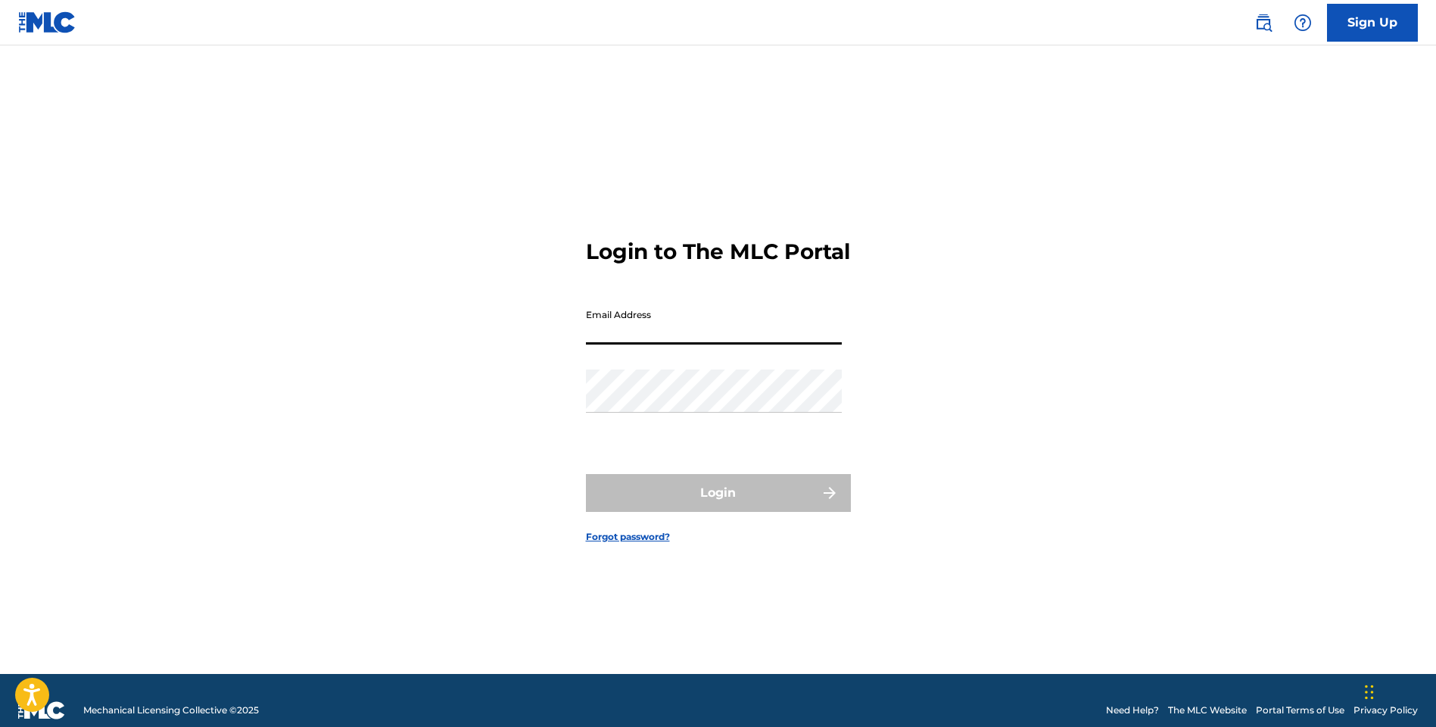
type input "[EMAIL_ADDRESS][DOMAIN_NAME]"
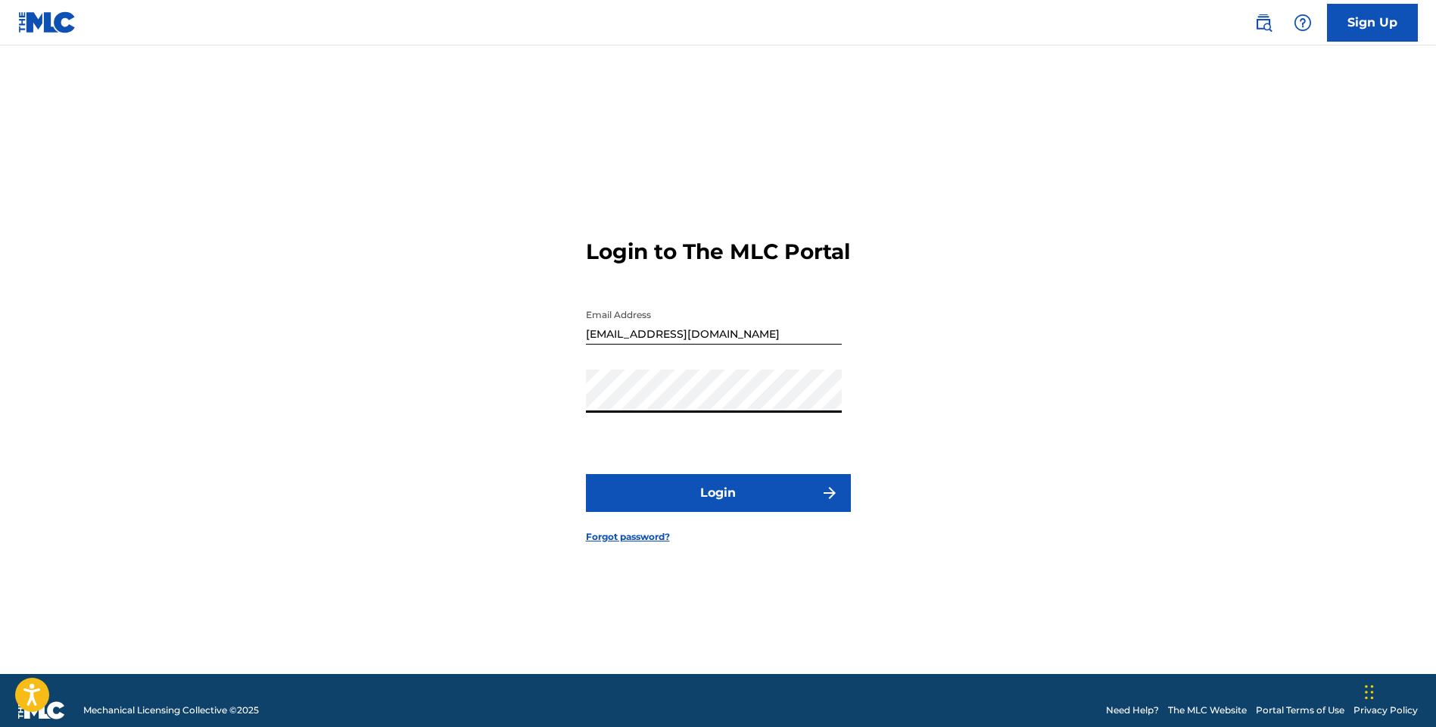
click at [699, 506] on button "Login" at bounding box center [718, 493] width 265 height 38
click at [506, 411] on div "Login to The MLC Portal Email Address rjrossmusic@comcast.net Password Login Fo…" at bounding box center [718, 378] width 1060 height 590
click at [725, 502] on button "Login" at bounding box center [718, 493] width 265 height 38
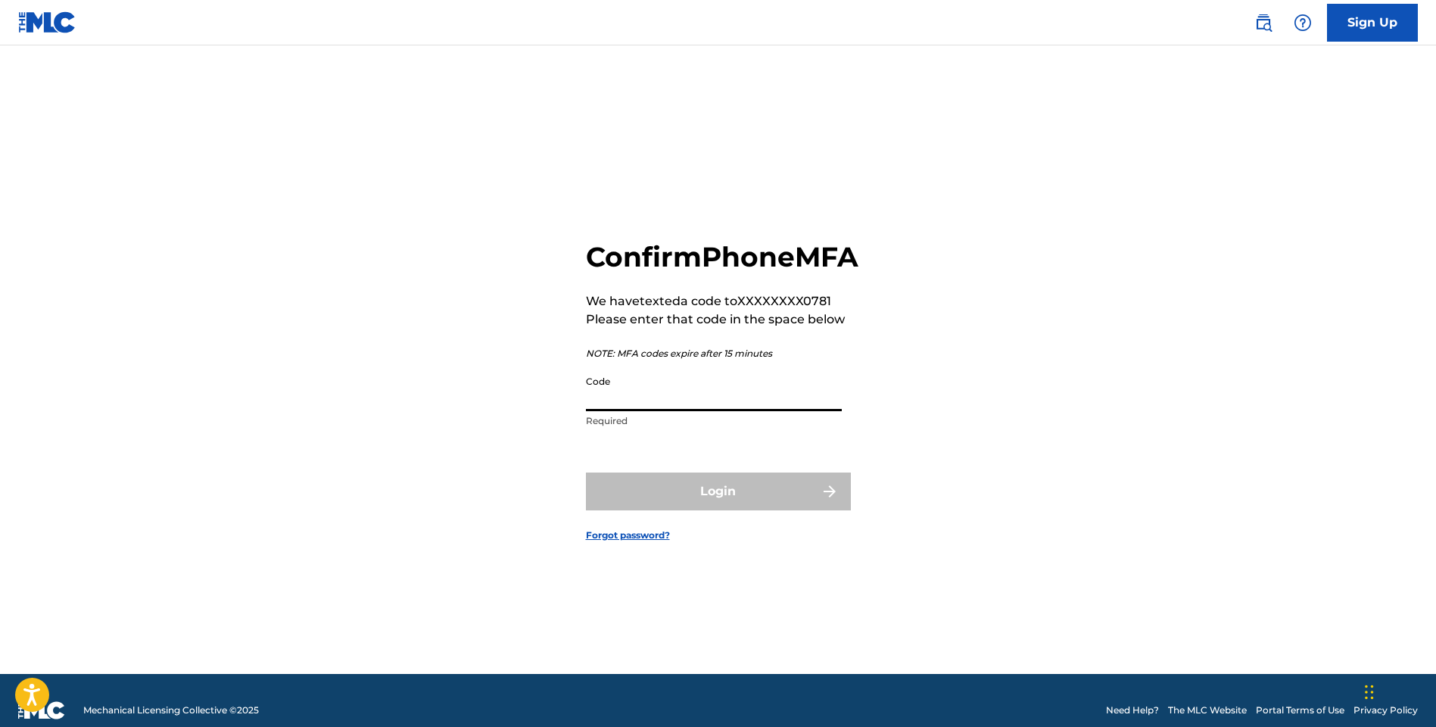
click at [687, 396] on input "Code" at bounding box center [714, 389] width 256 height 43
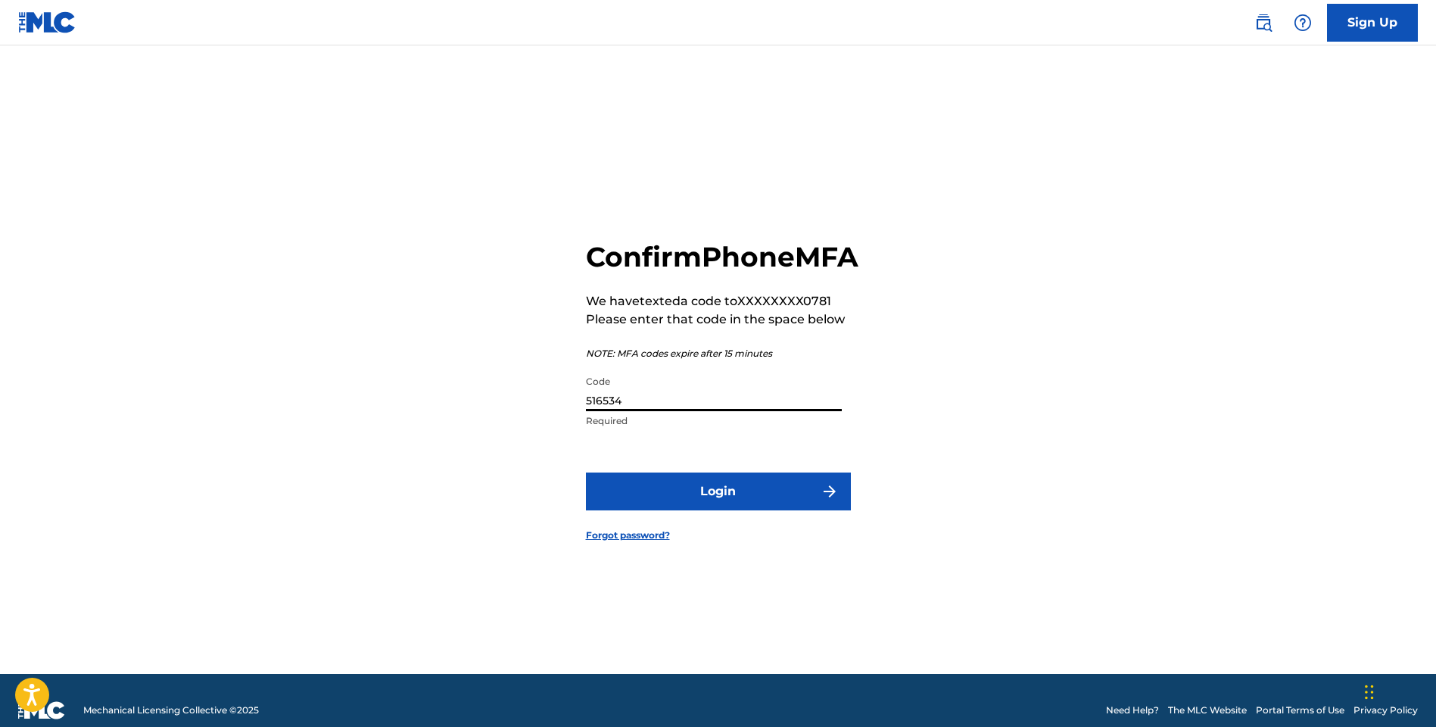
type input "516534"
click at [723, 503] on button "Login" at bounding box center [718, 491] width 265 height 38
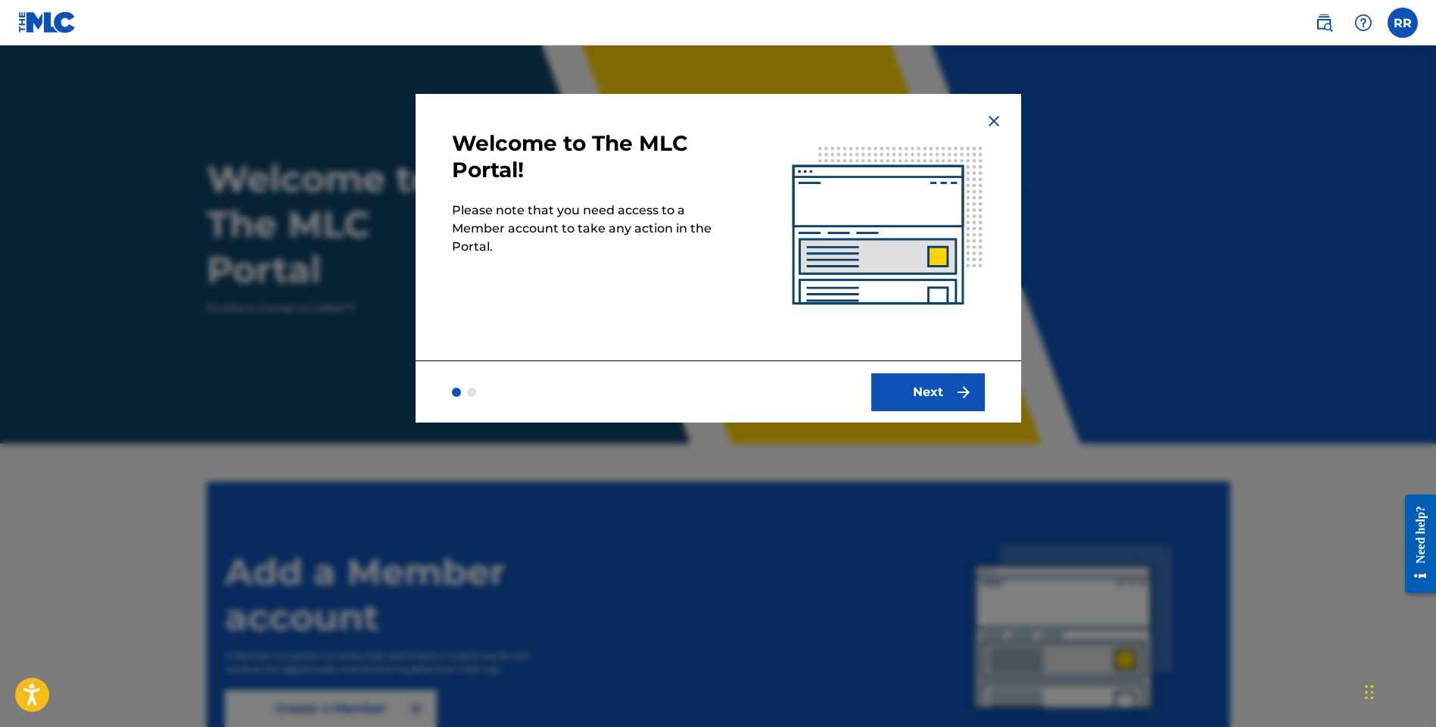
click at [935, 388] on button "Next" at bounding box center [928, 392] width 114 height 38
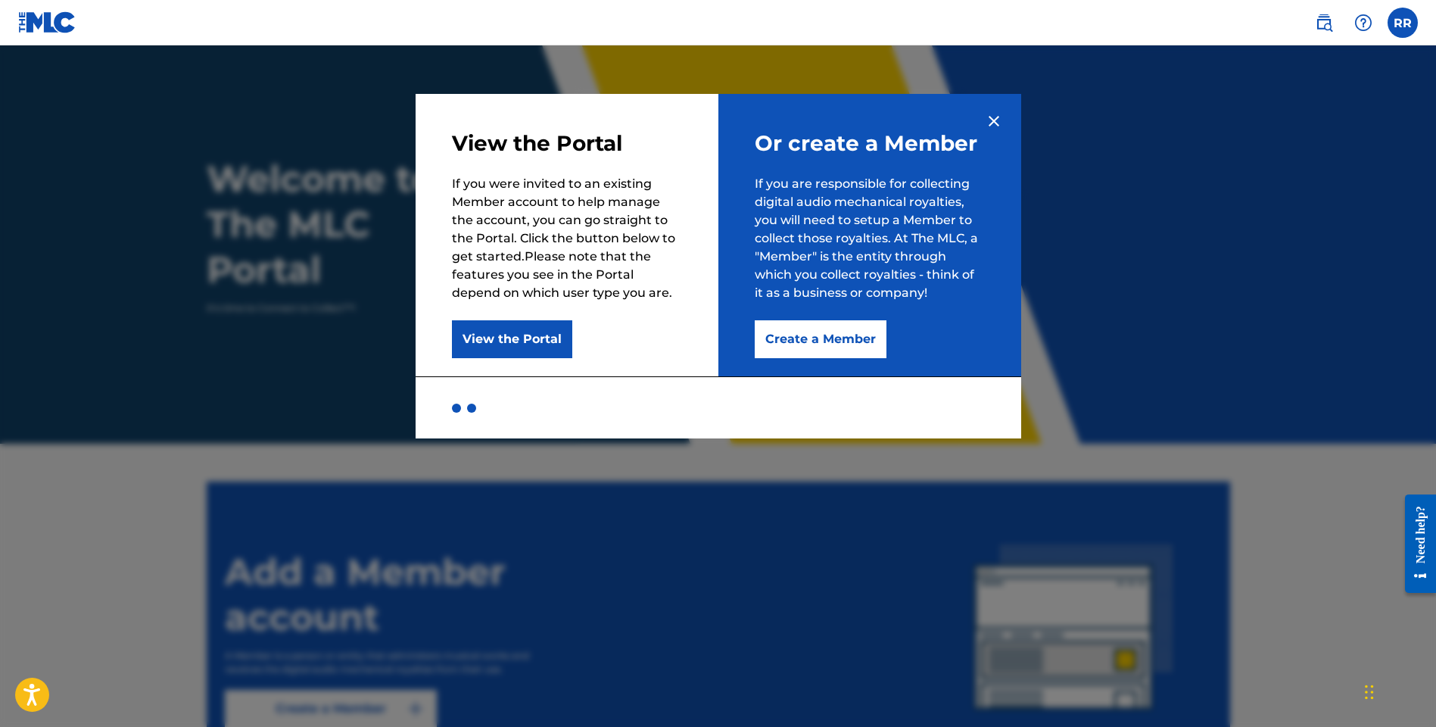
click at [823, 336] on button "Create a Member" at bounding box center [821, 339] width 132 height 38
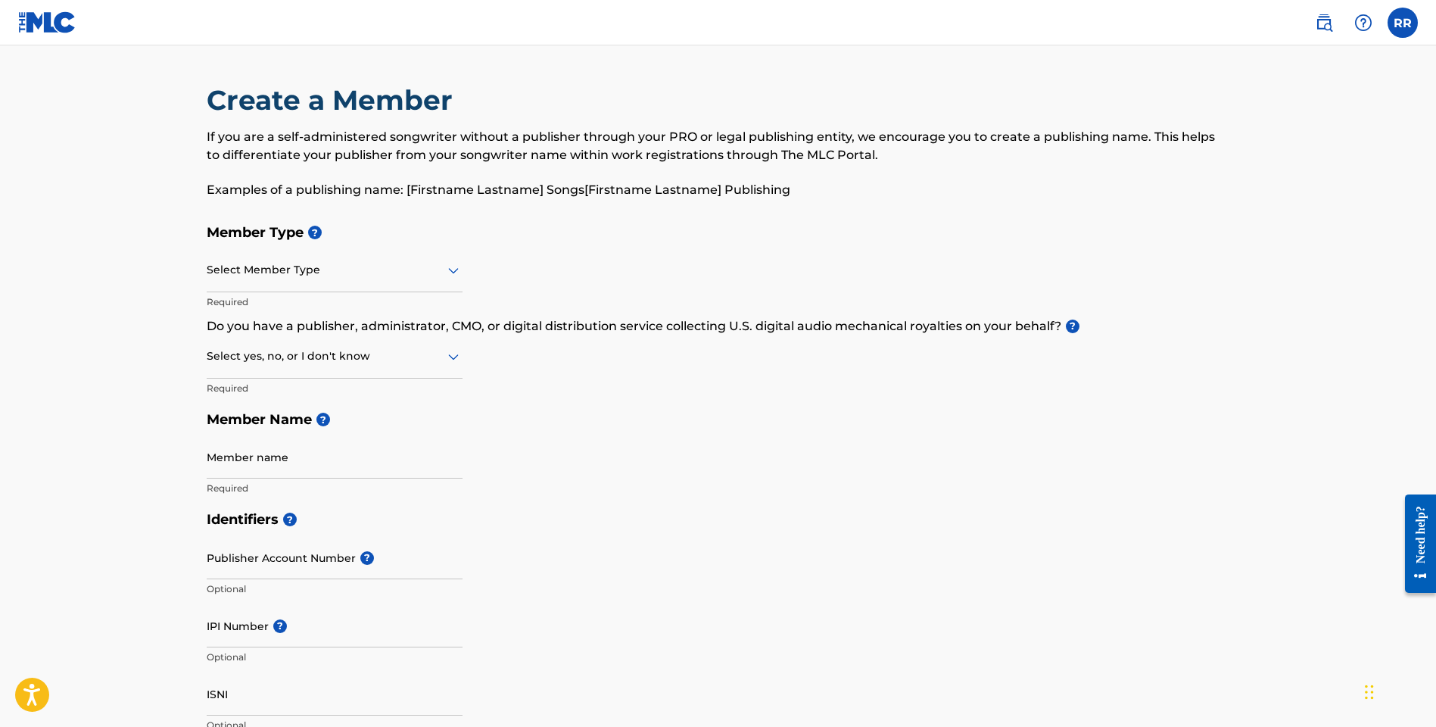
click at [453, 269] on icon at bounding box center [453, 270] width 18 height 18
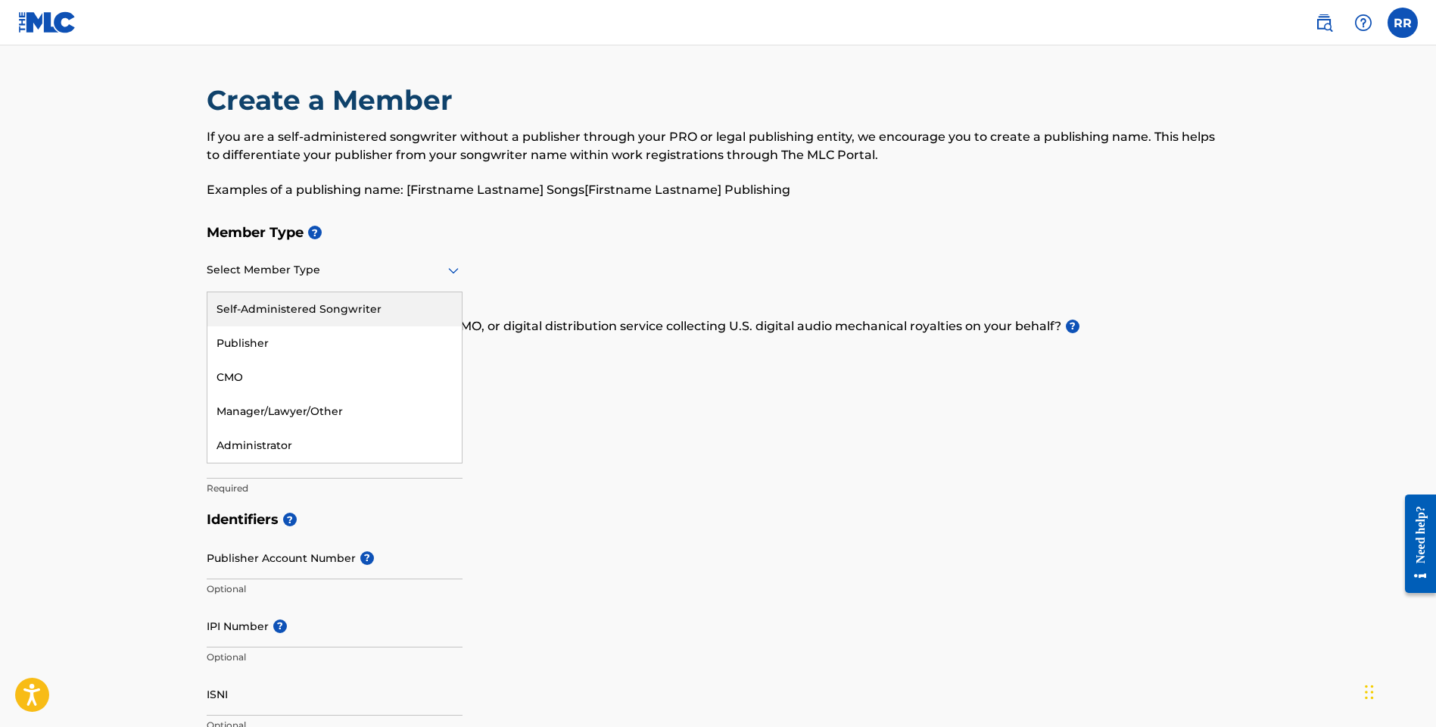
click at [354, 306] on div "Self-Administered Songwriter" at bounding box center [334, 309] width 254 height 34
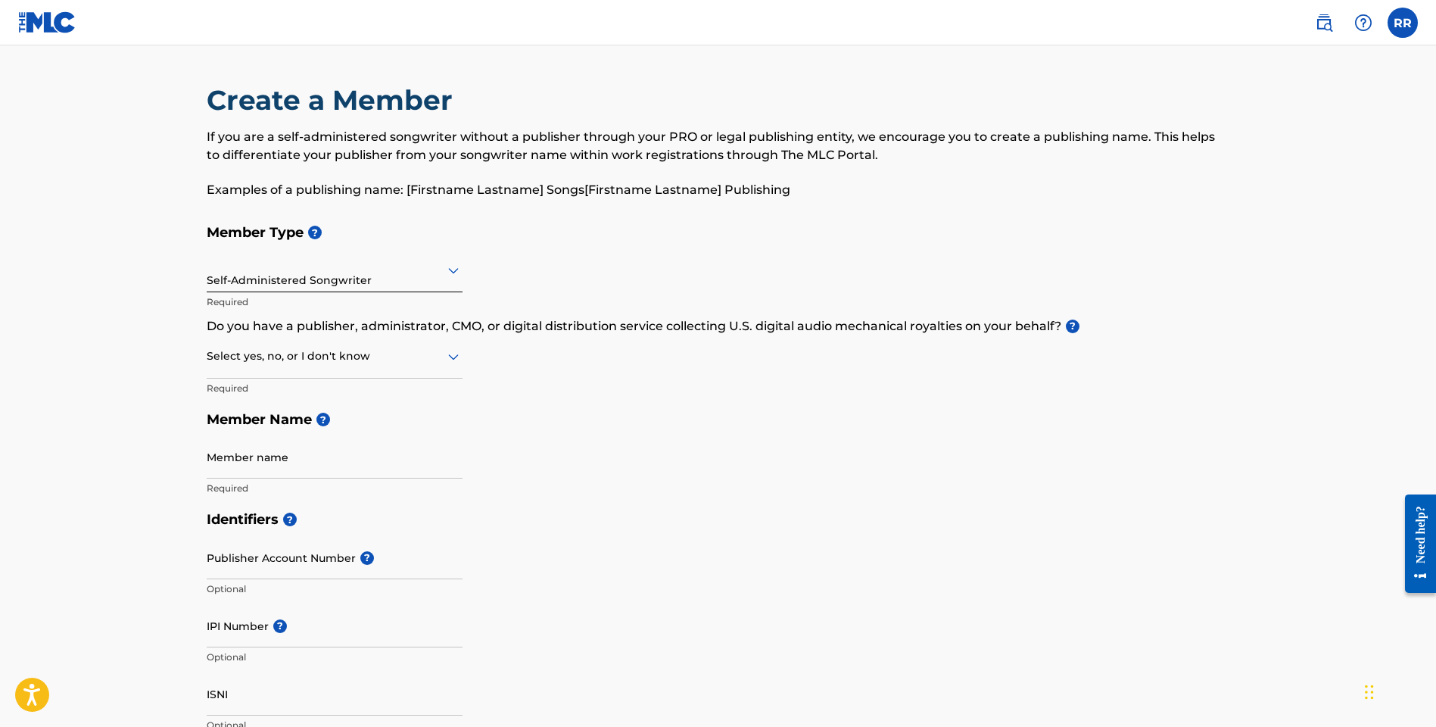
click at [453, 357] on icon at bounding box center [453, 357] width 11 height 6
click at [615, 381] on div "Member Type ? Self-Administered Songwriter Required Do you have a publisher, ad…" at bounding box center [718, 359] width 1023 height 287
click at [459, 351] on icon at bounding box center [453, 356] width 18 height 18
click at [316, 465] on div "I don't know" at bounding box center [334, 464] width 254 height 34
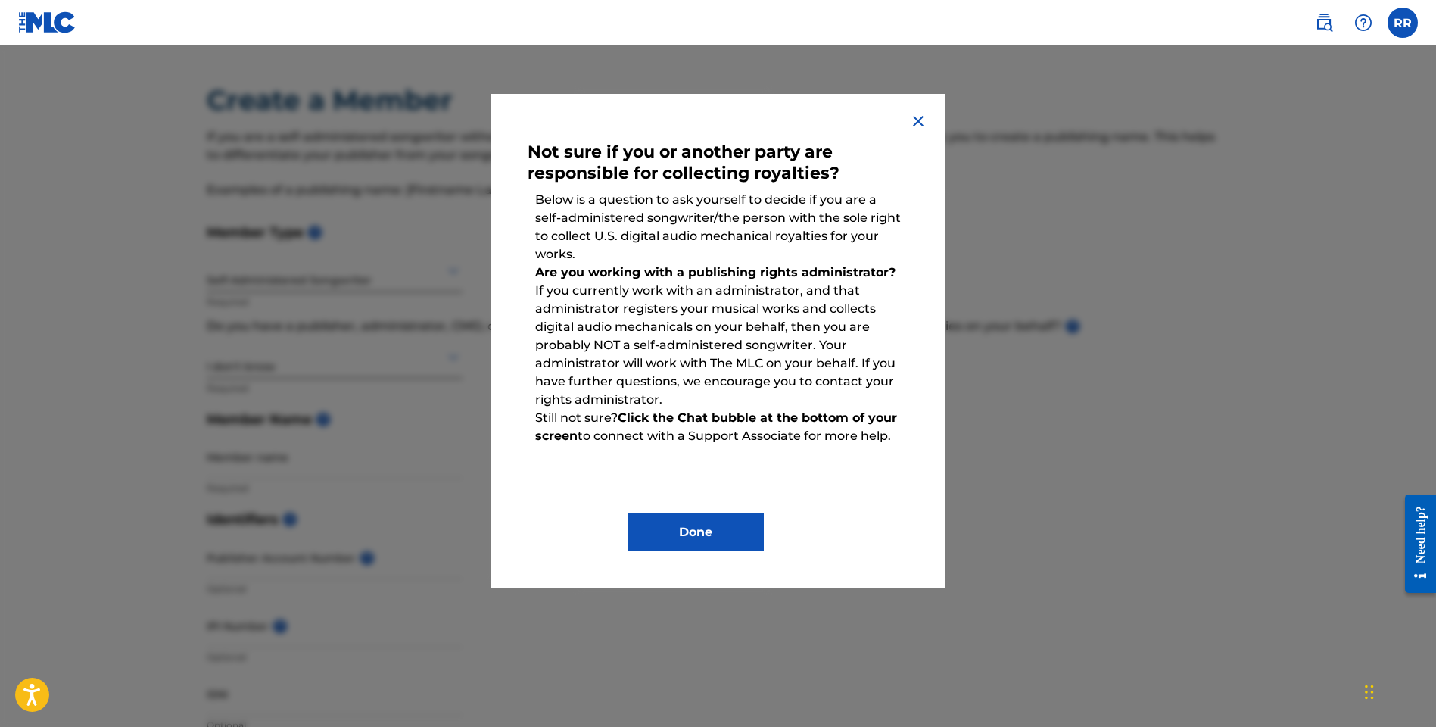
click at [918, 118] on img at bounding box center [918, 121] width 18 height 18
